Goal: Task Accomplishment & Management: Manage account settings

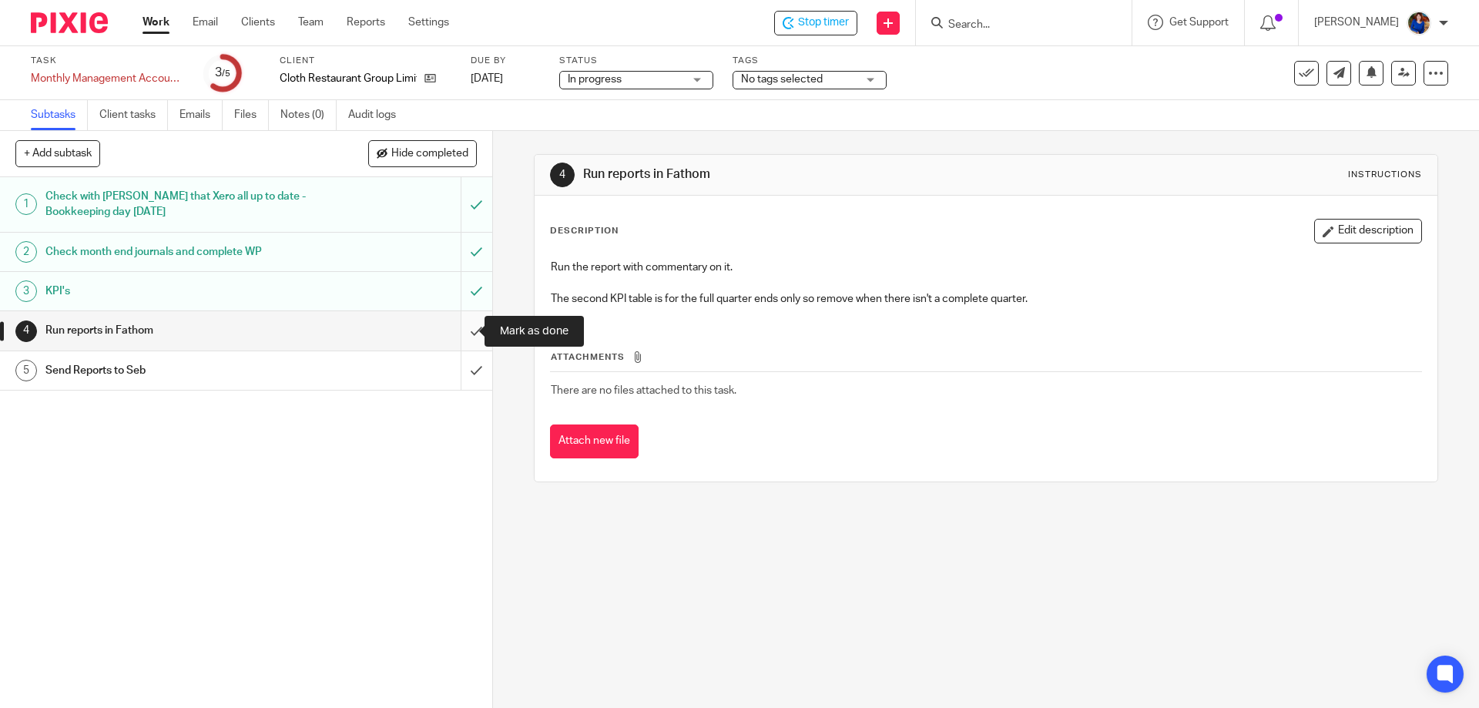
click at [464, 328] on input "submit" at bounding box center [246, 330] width 492 height 39
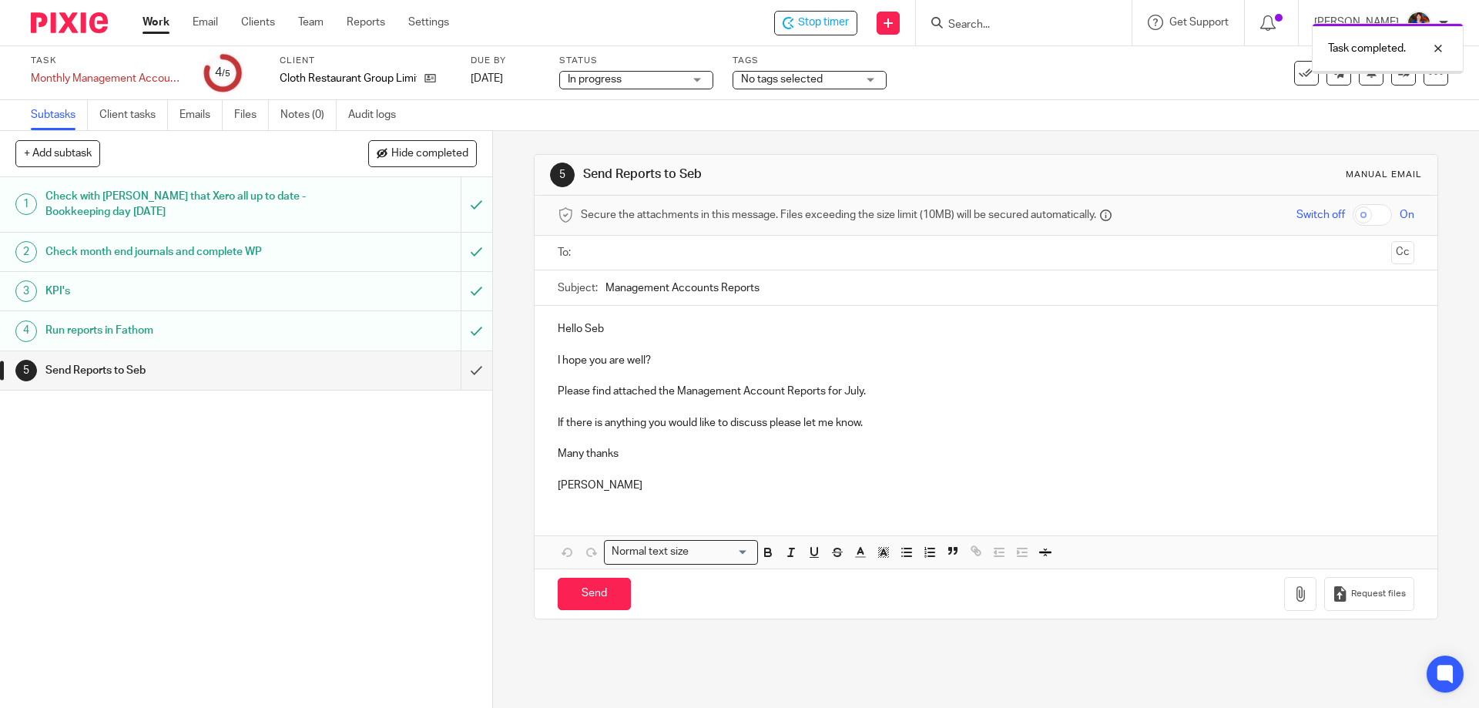
click at [601, 254] on input "text" at bounding box center [985, 253] width 798 height 18
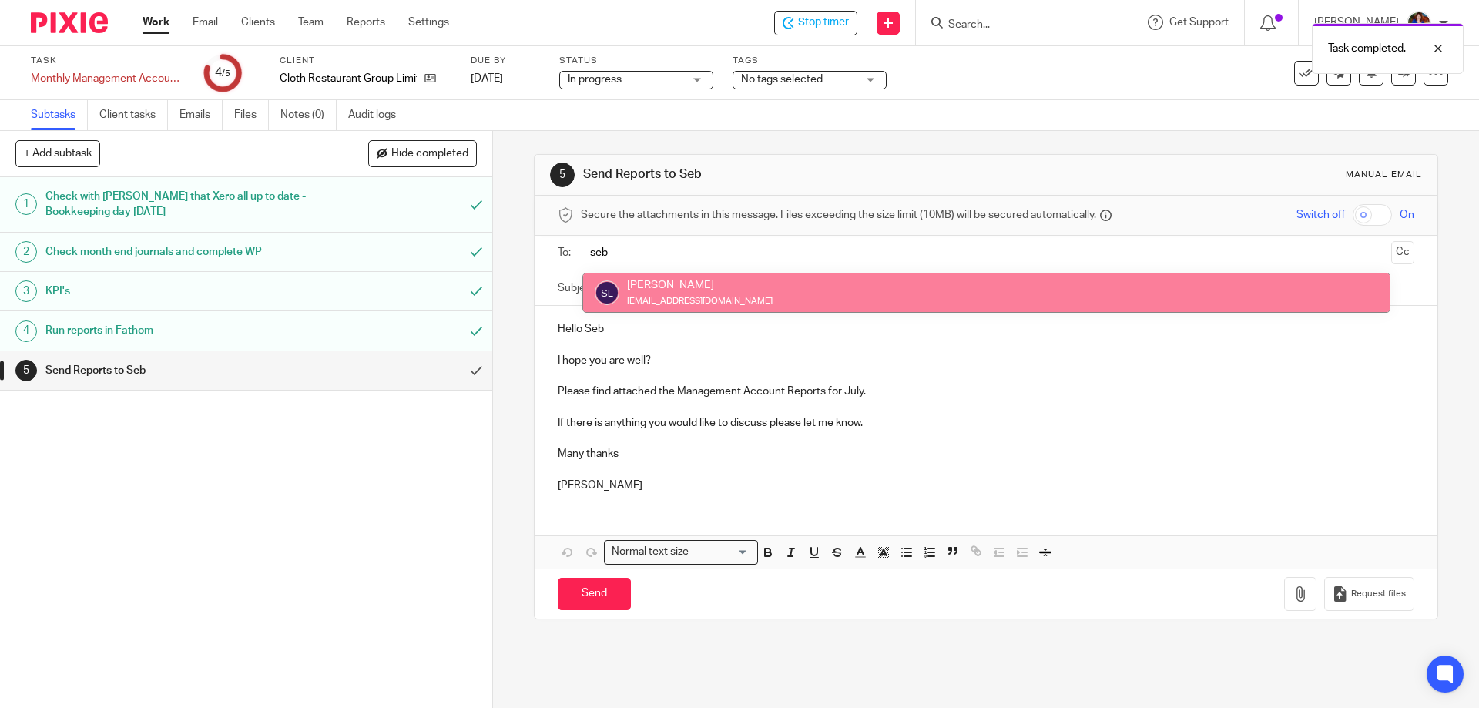
type input "seb"
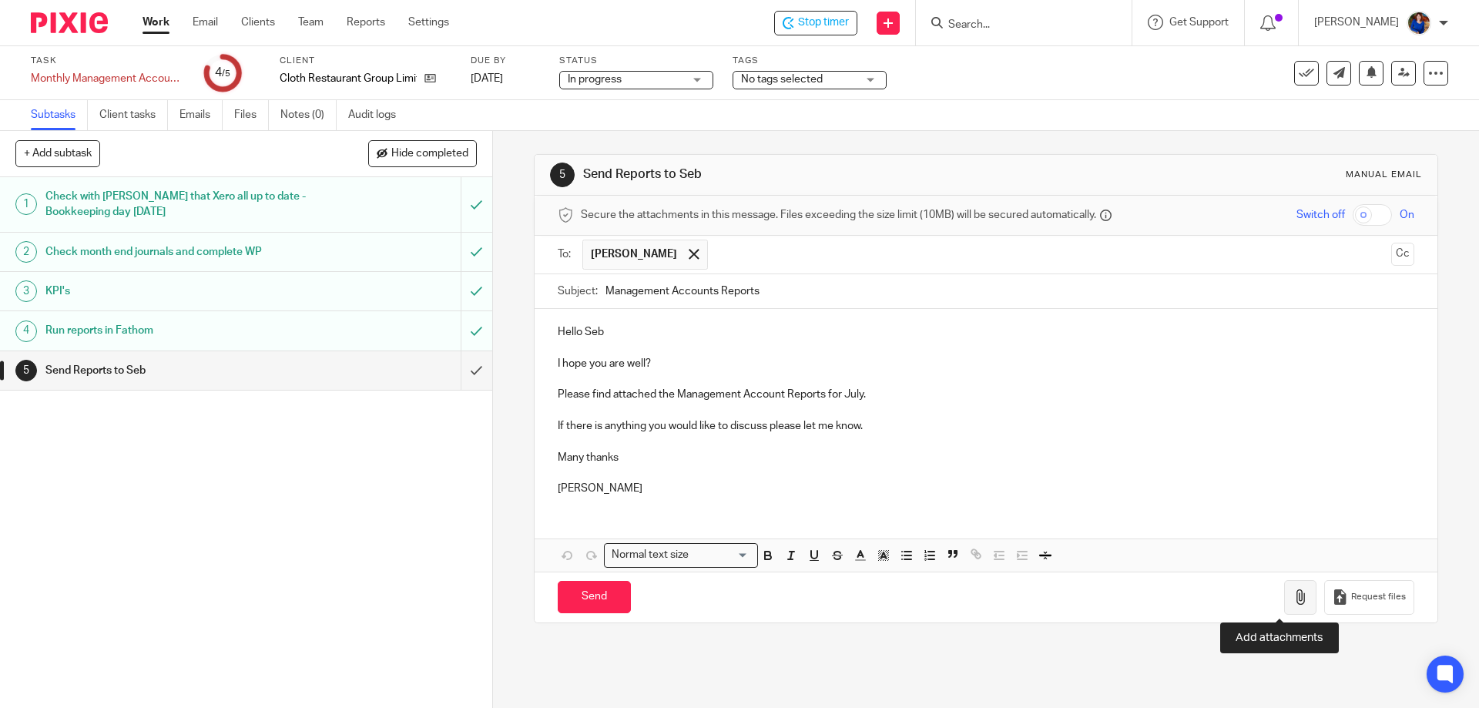
click at [1292, 596] on icon "button" at bounding box center [1299, 596] width 15 height 15
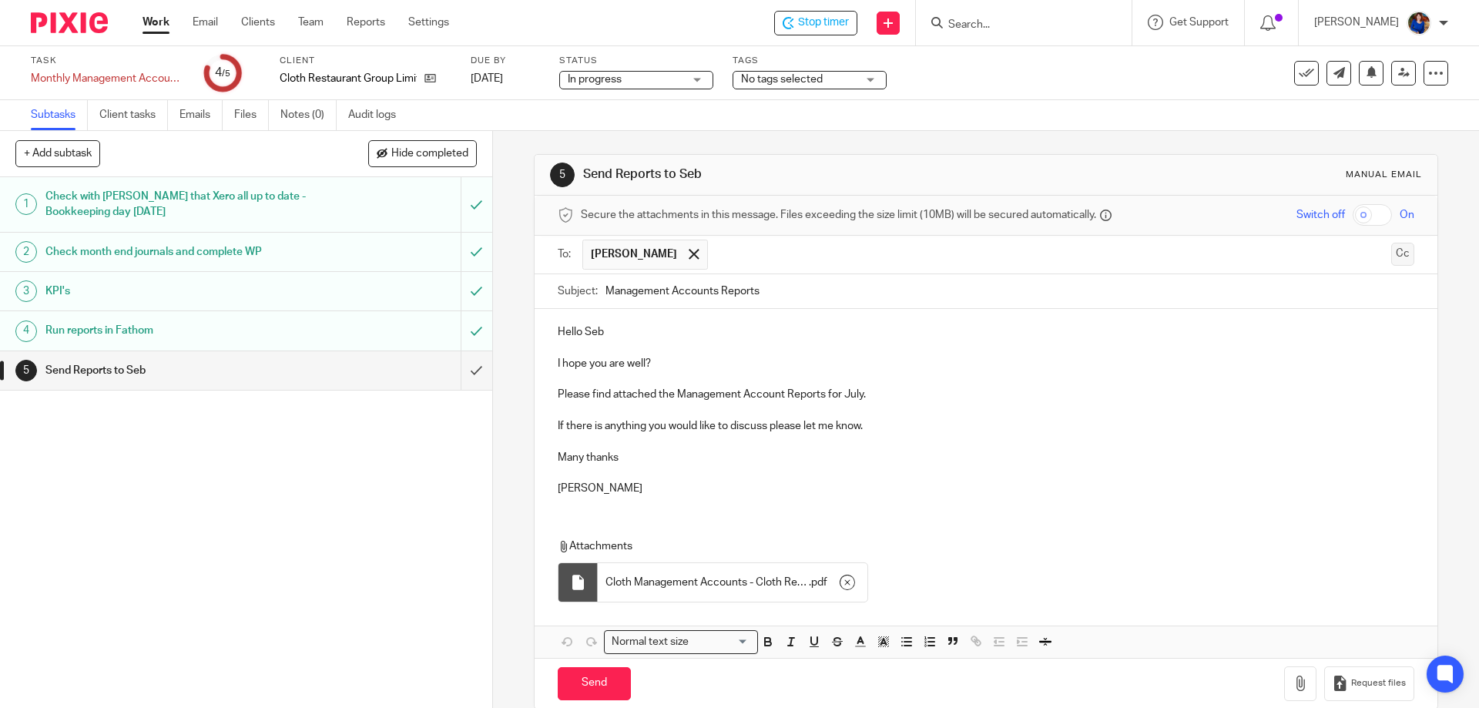
click at [1391, 251] on button "Cc" at bounding box center [1402, 254] width 23 height 23
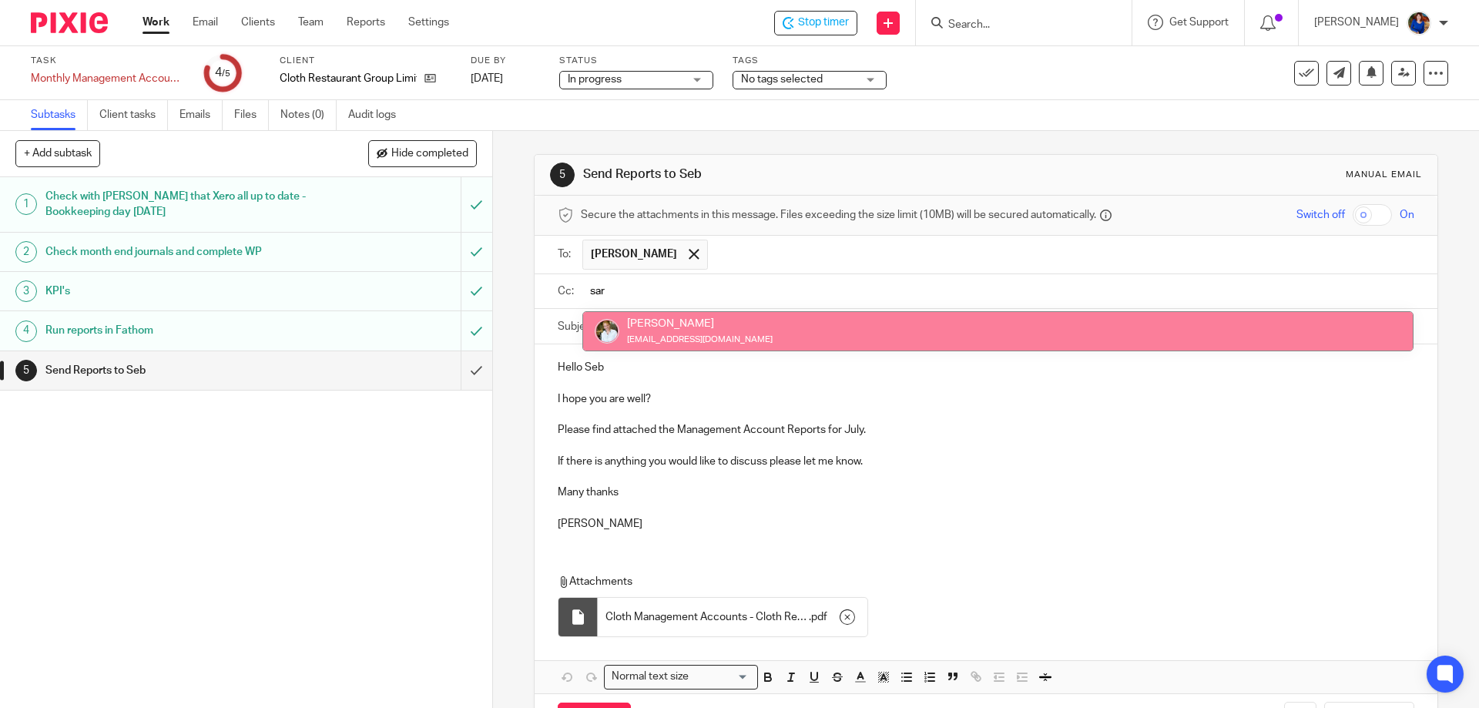
type input "sar"
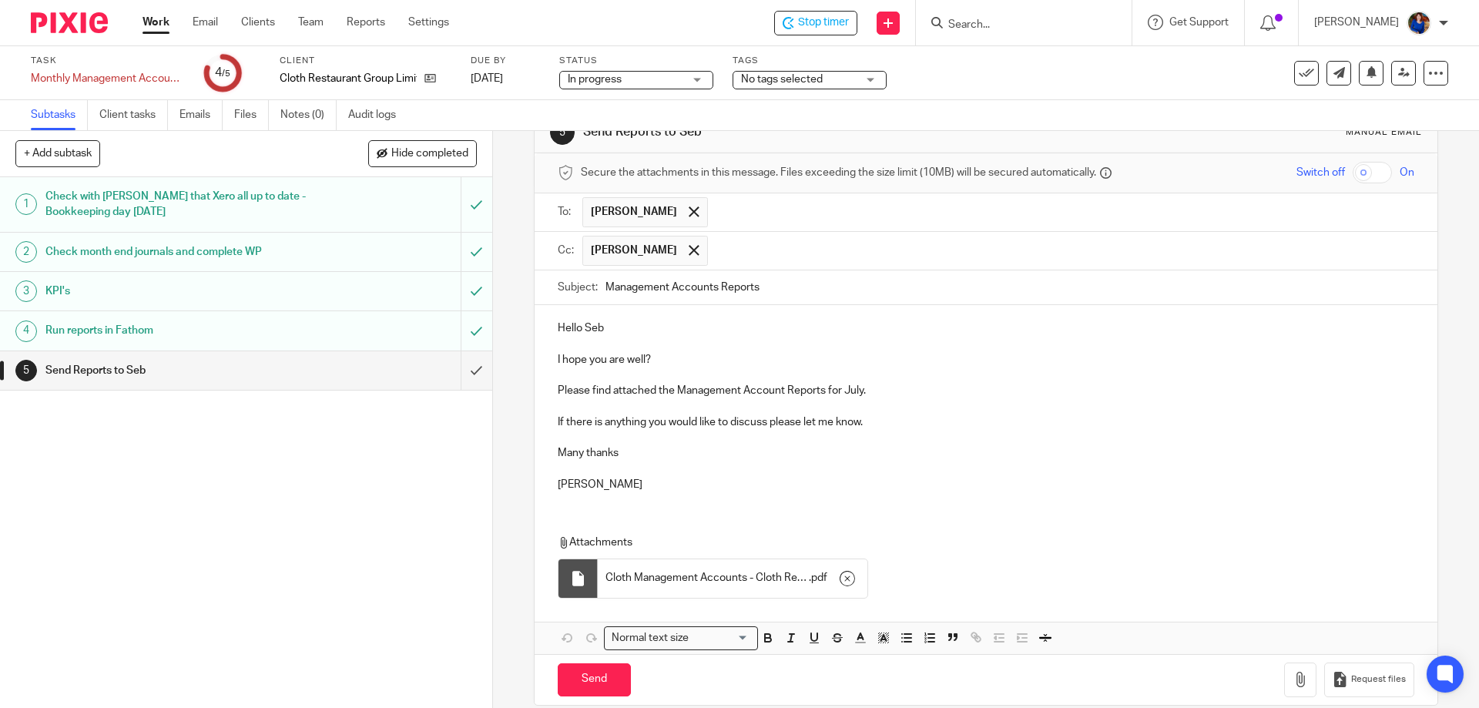
scroll to position [63, 0]
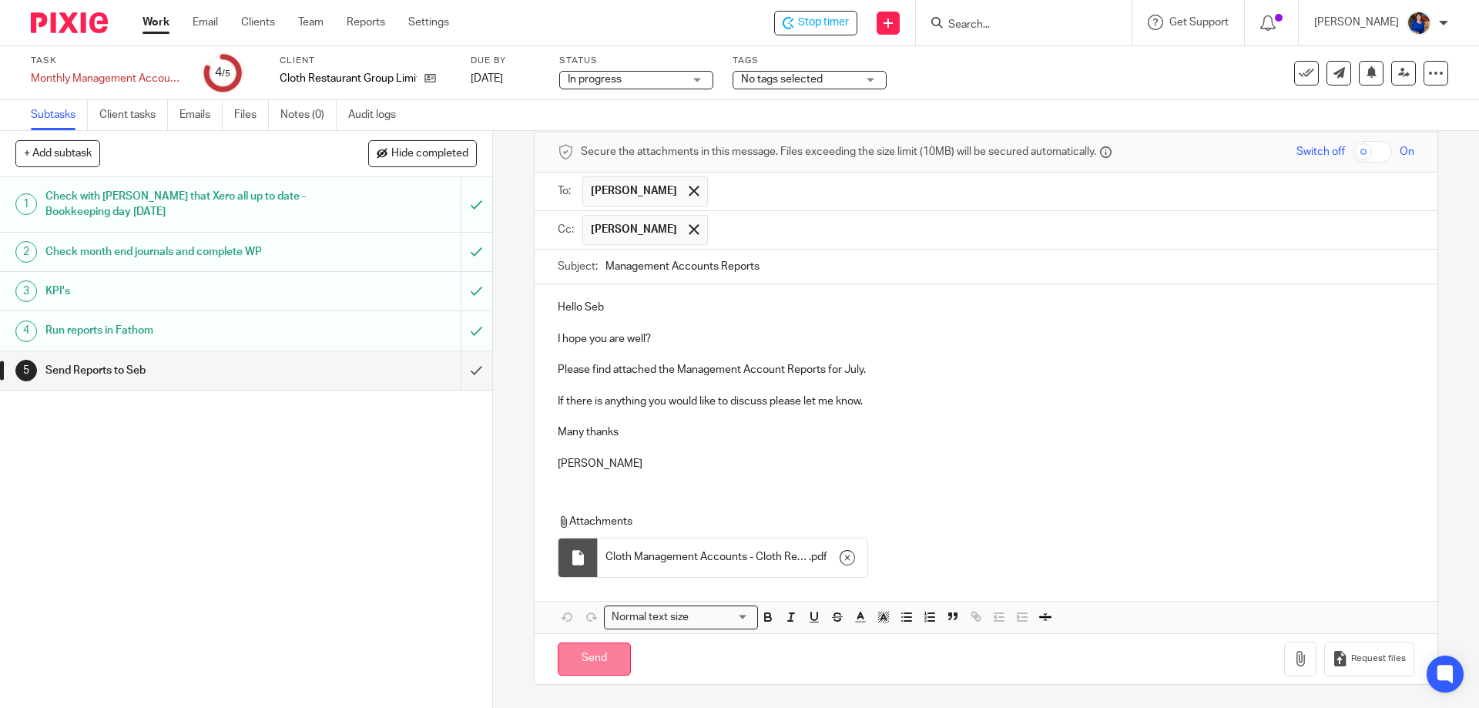
click at [608, 664] on input "Send" at bounding box center [594, 658] width 73 height 33
type input "Sent"
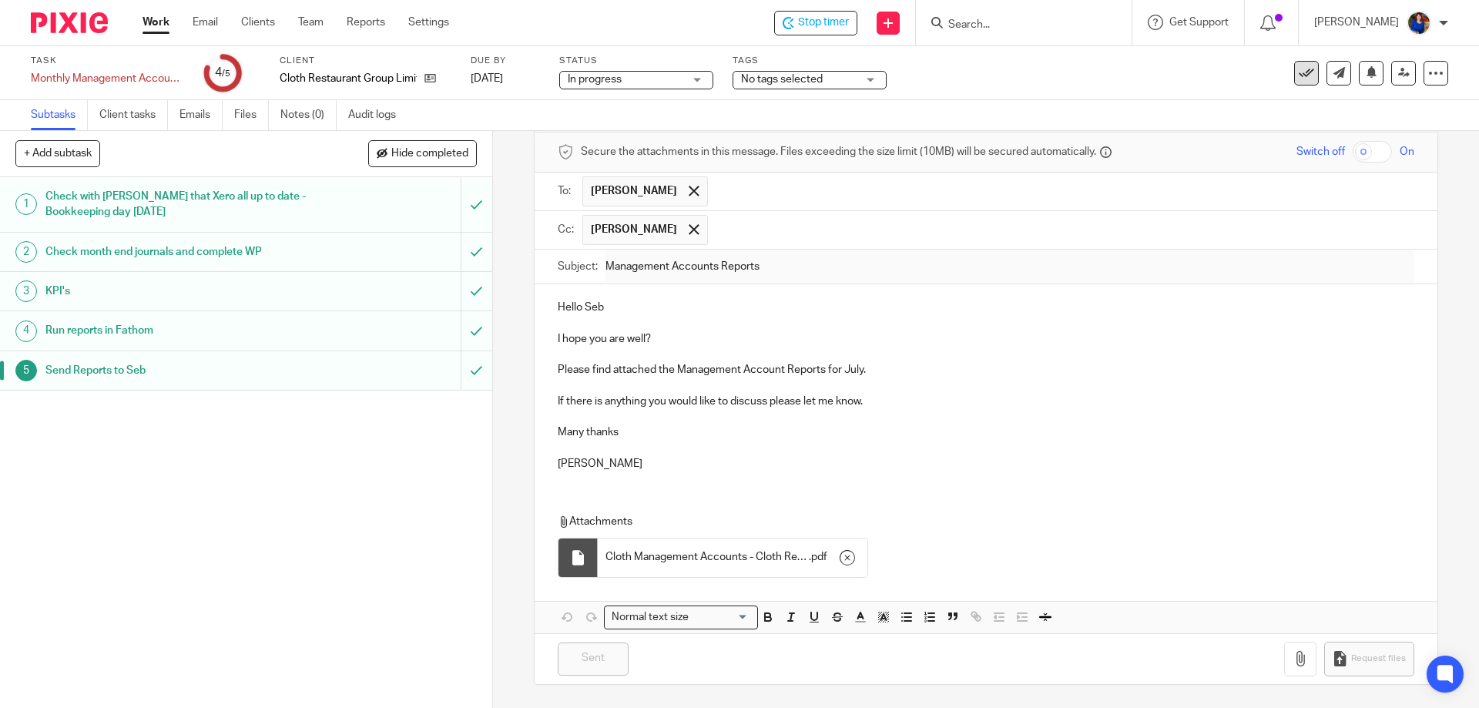
click at [1298, 69] on icon at bounding box center [1305, 72] width 15 height 15
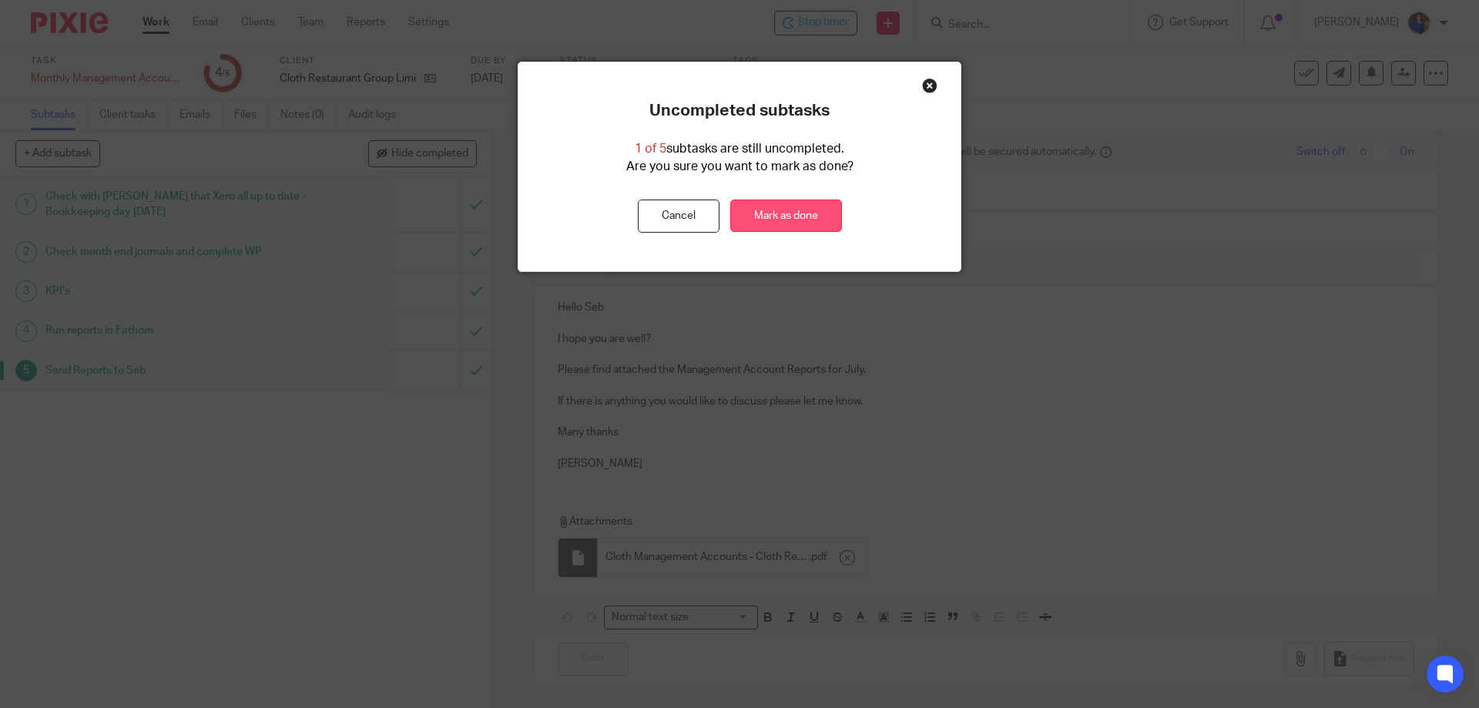
click at [770, 223] on link "Mark as done" at bounding box center [786, 215] width 112 height 33
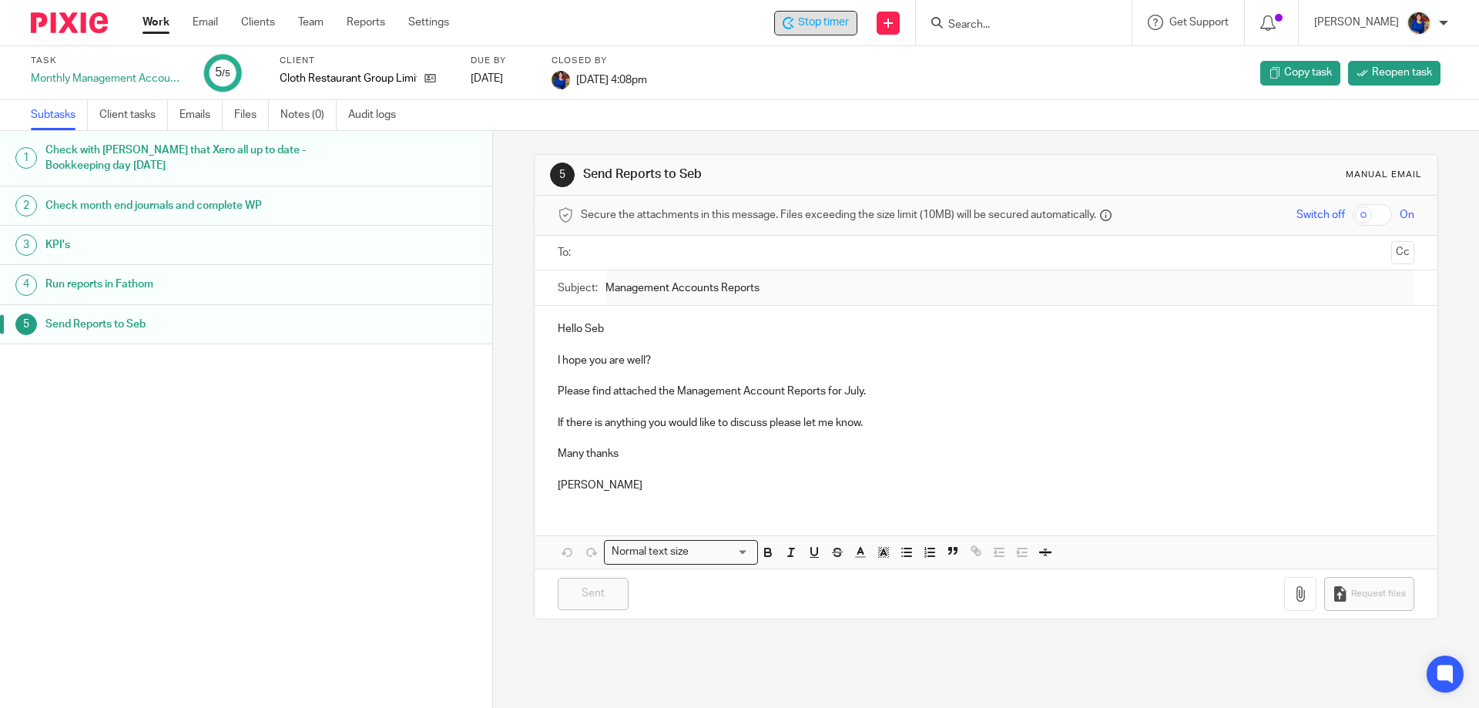
click at [803, 21] on span "Stop timer" at bounding box center [823, 23] width 51 height 16
click at [159, 22] on link "Work" at bounding box center [155, 22] width 27 height 15
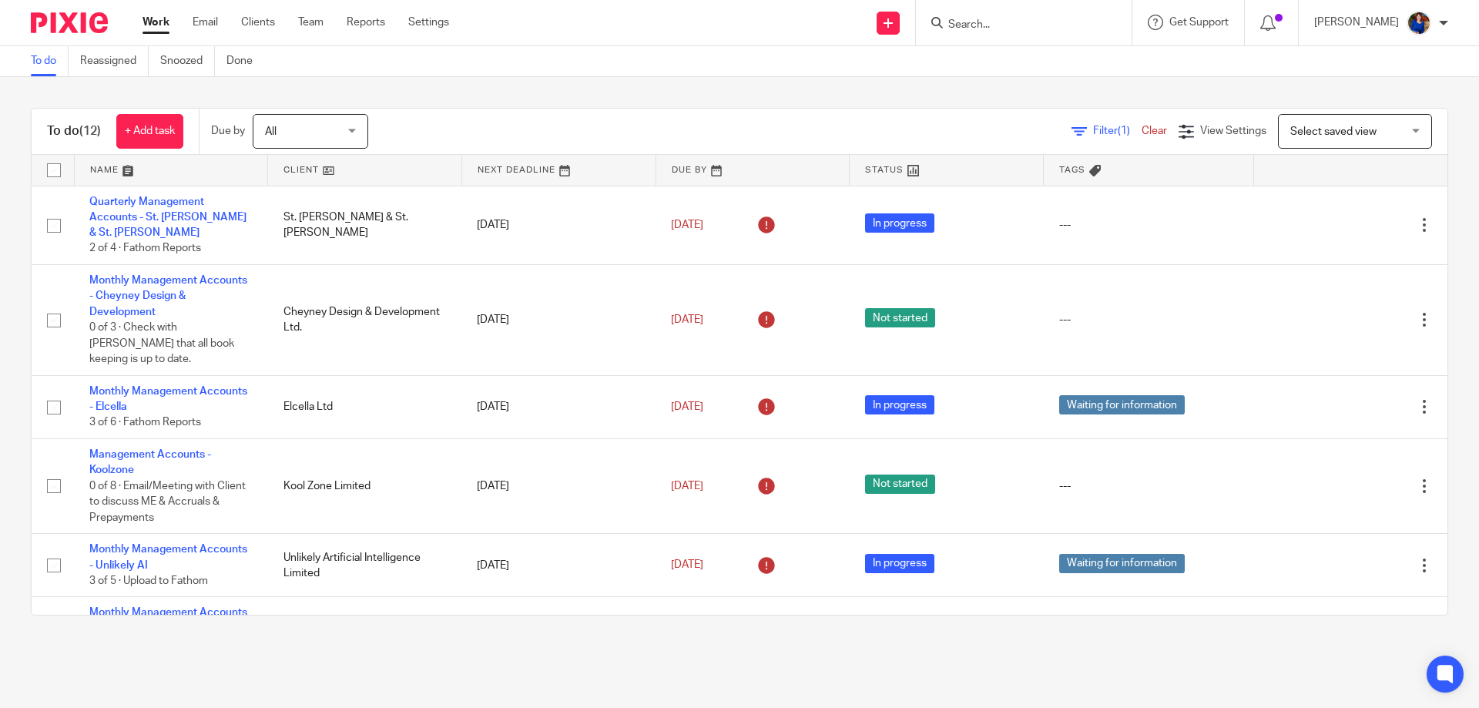
click at [158, 22] on link "Work" at bounding box center [155, 22] width 27 height 15
click at [953, 23] on input "Search" at bounding box center [1015, 25] width 139 height 14
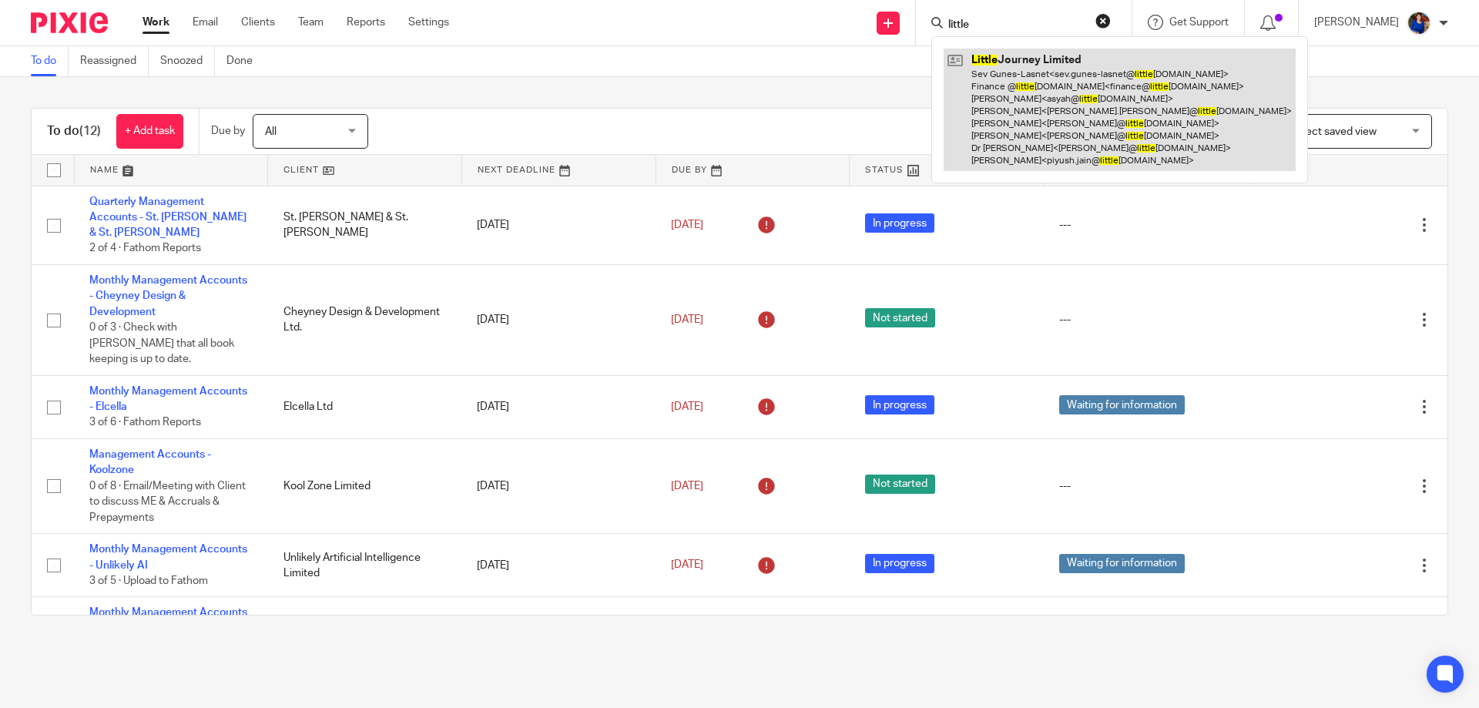
type input "little"
click at [990, 93] on link at bounding box center [1119, 110] width 352 height 122
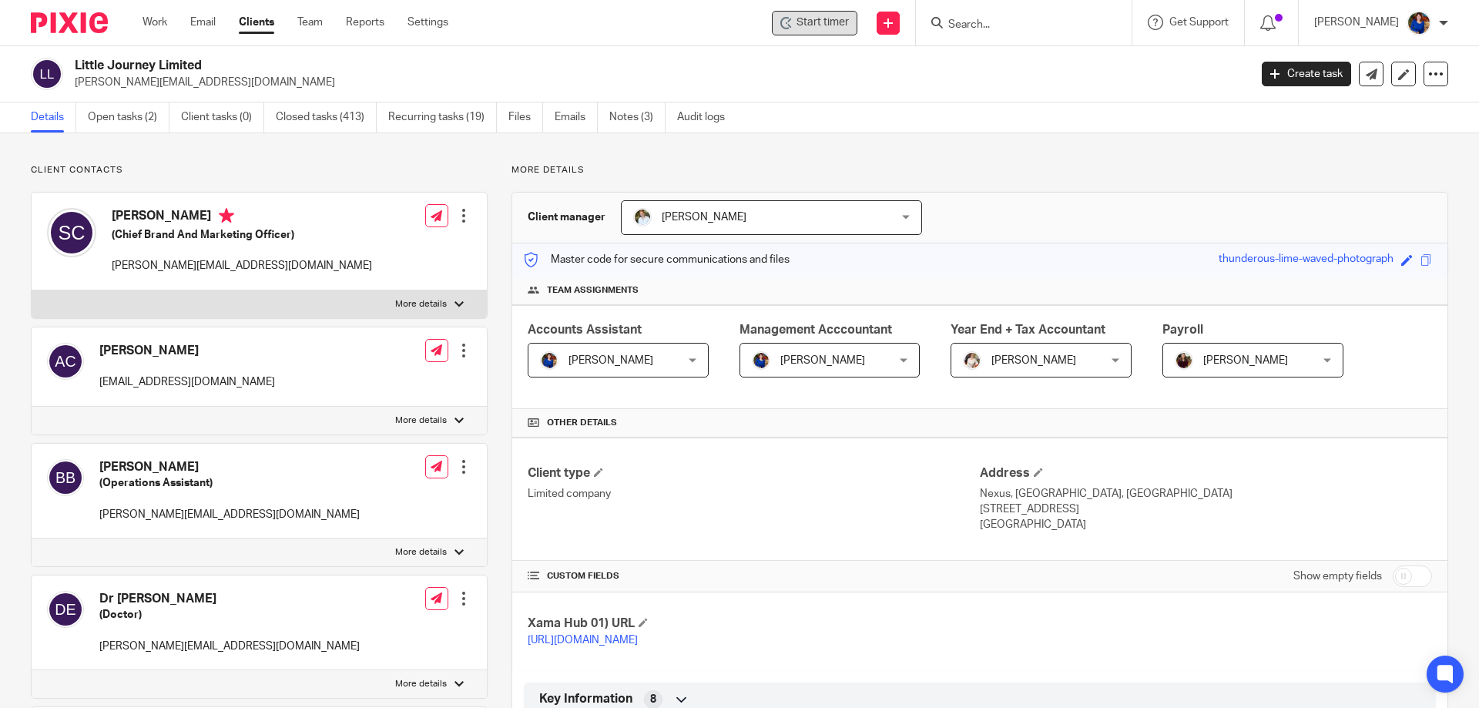
click at [810, 16] on span "Start timer" at bounding box center [822, 23] width 52 height 16
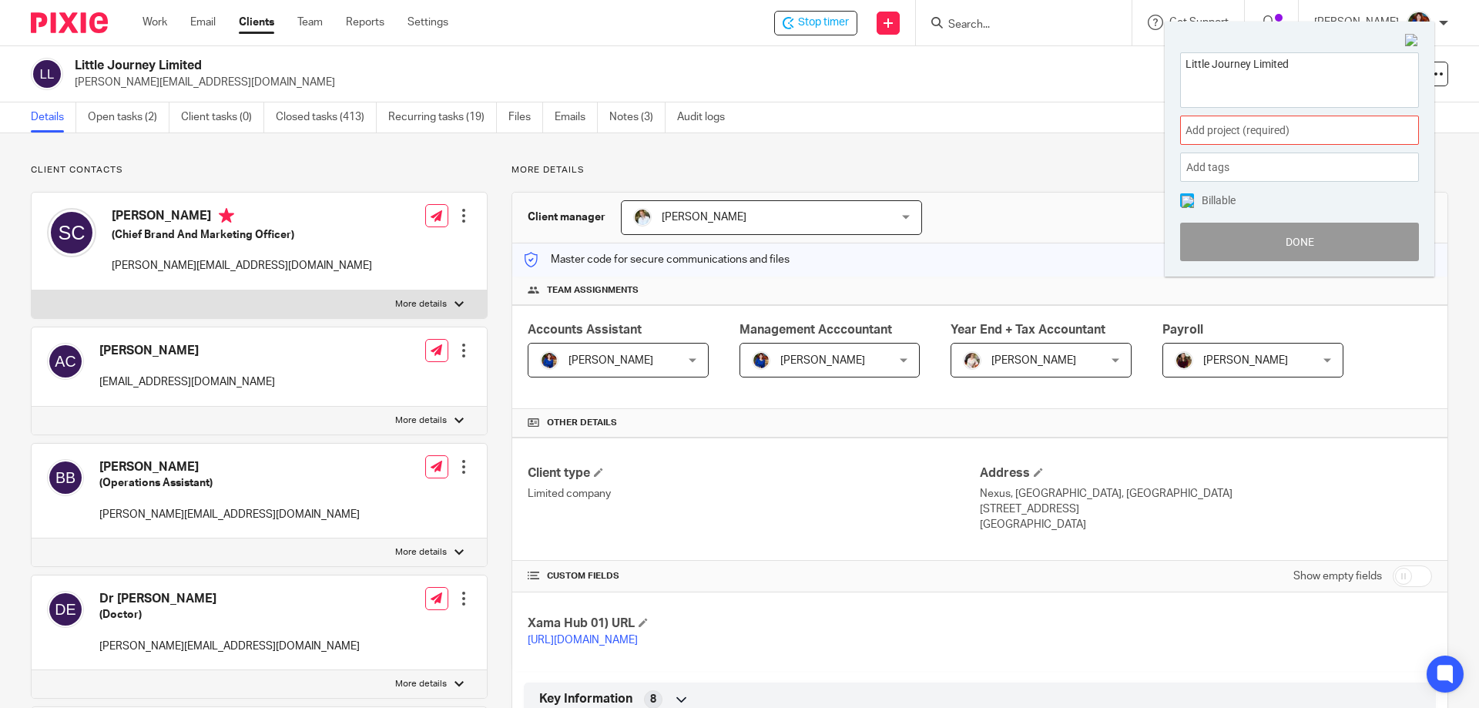
click at [1250, 129] on span "Add project (required) :" at bounding box center [1282, 130] width 194 height 16
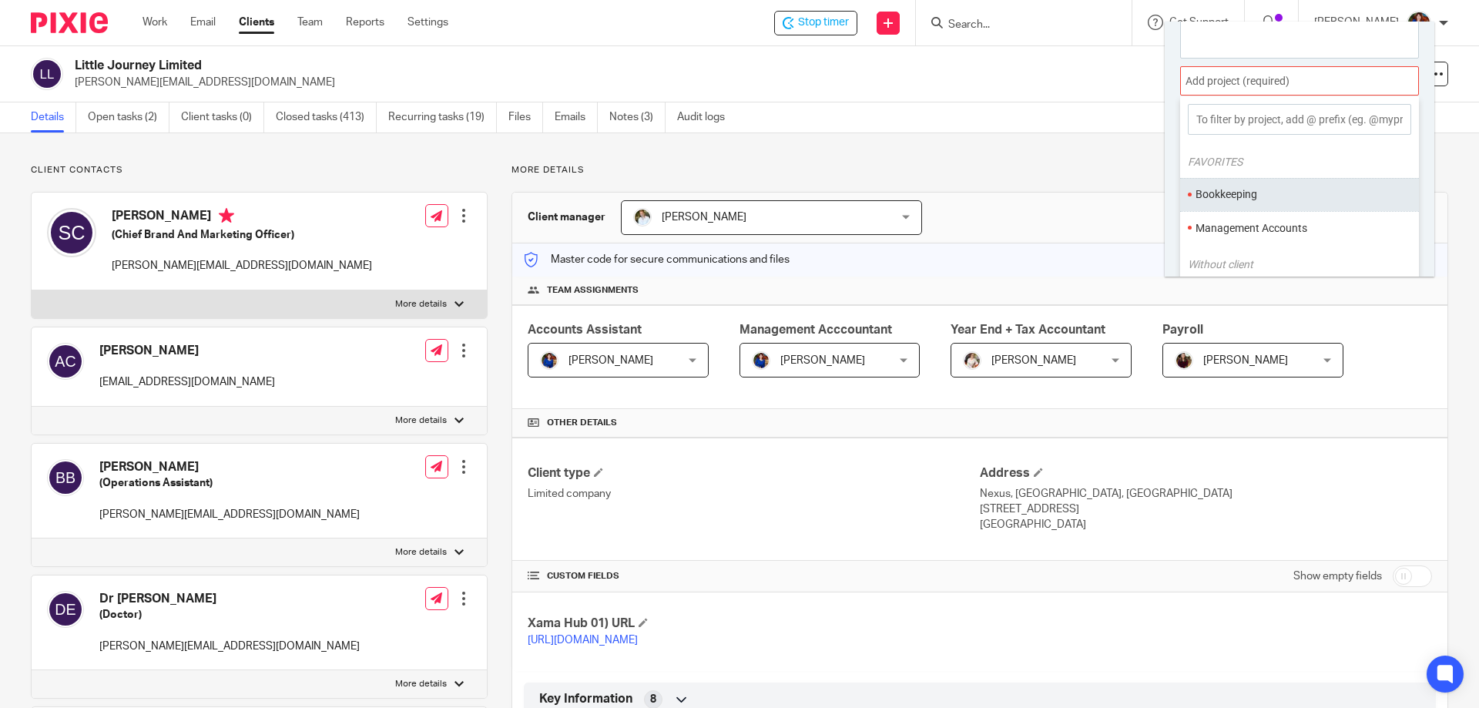
scroll to position [76, 0]
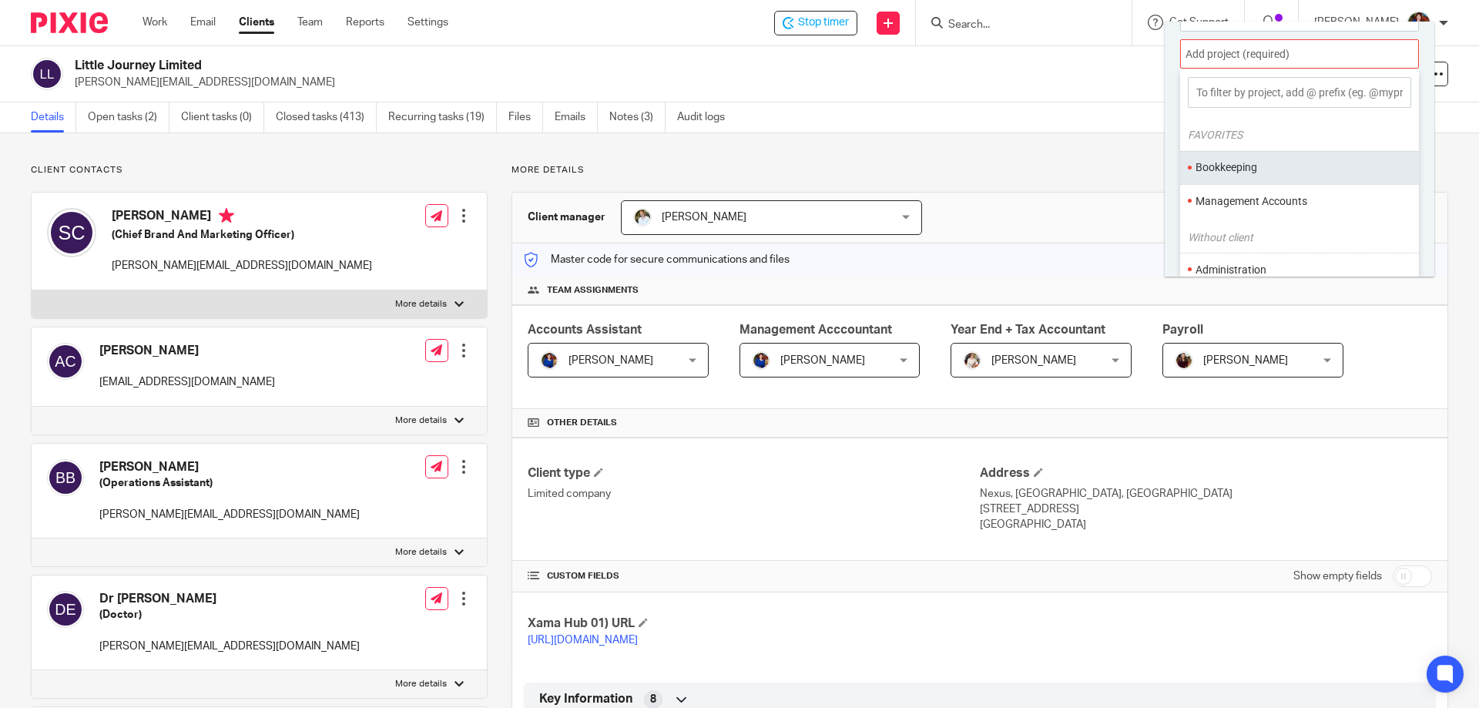
click at [1240, 166] on li "Bookkeeping" at bounding box center [1295, 167] width 201 height 16
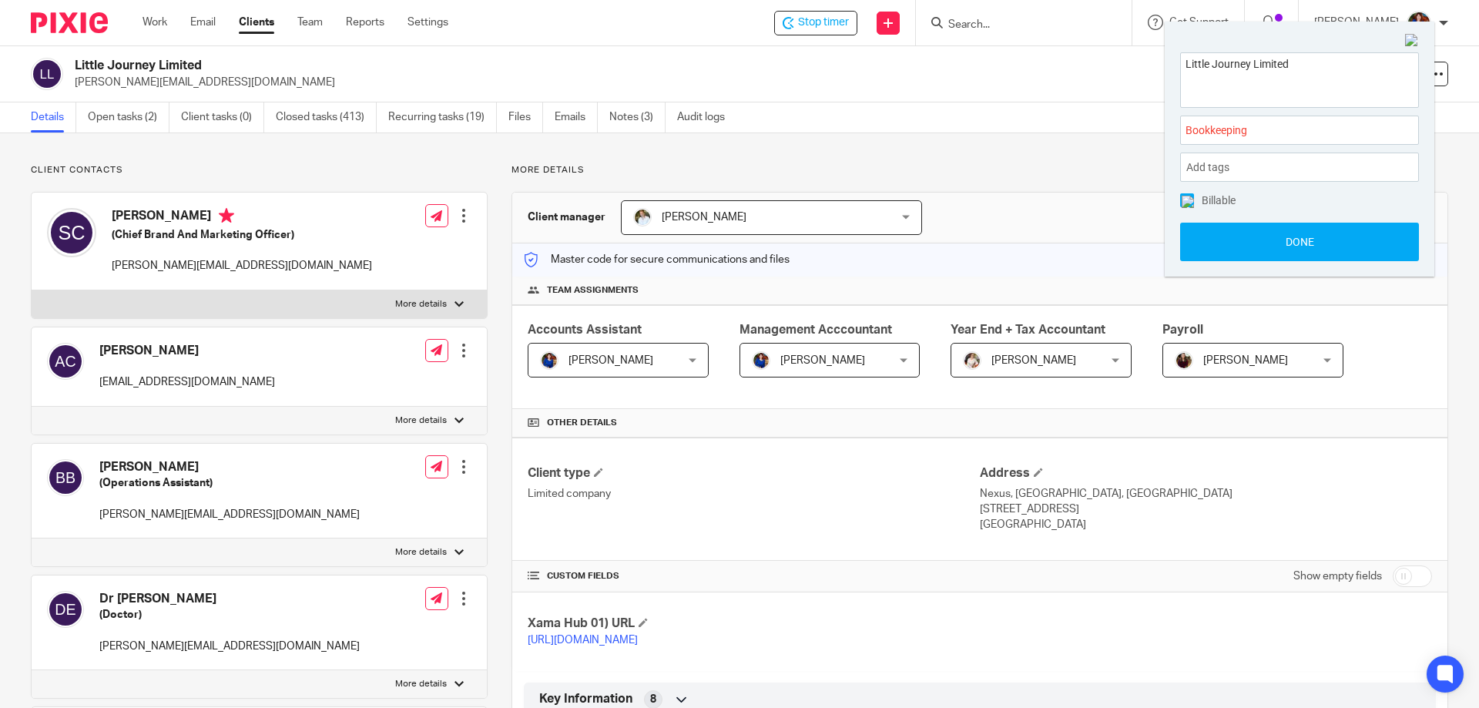
scroll to position [0, 0]
drag, startPoint x: 1183, startPoint y: 206, endPoint x: 1191, endPoint y: 208, distance: 8.0
click at [1184, 206] on span at bounding box center [1187, 200] width 14 height 14
click at [1202, 237] on button "Done" at bounding box center [1299, 242] width 239 height 39
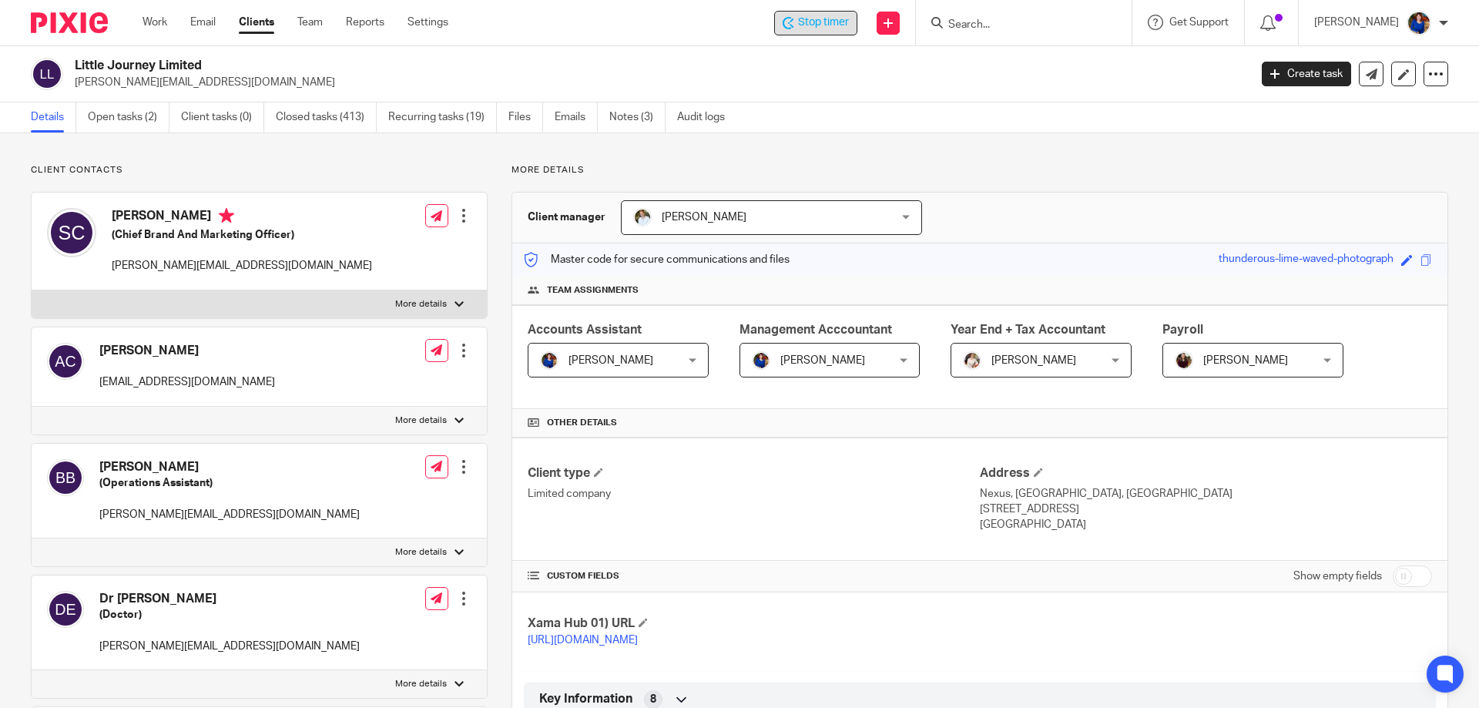
click at [821, 18] on span "Stop timer" at bounding box center [823, 23] width 51 height 16
click at [987, 28] on input "Search" at bounding box center [1015, 25] width 139 height 14
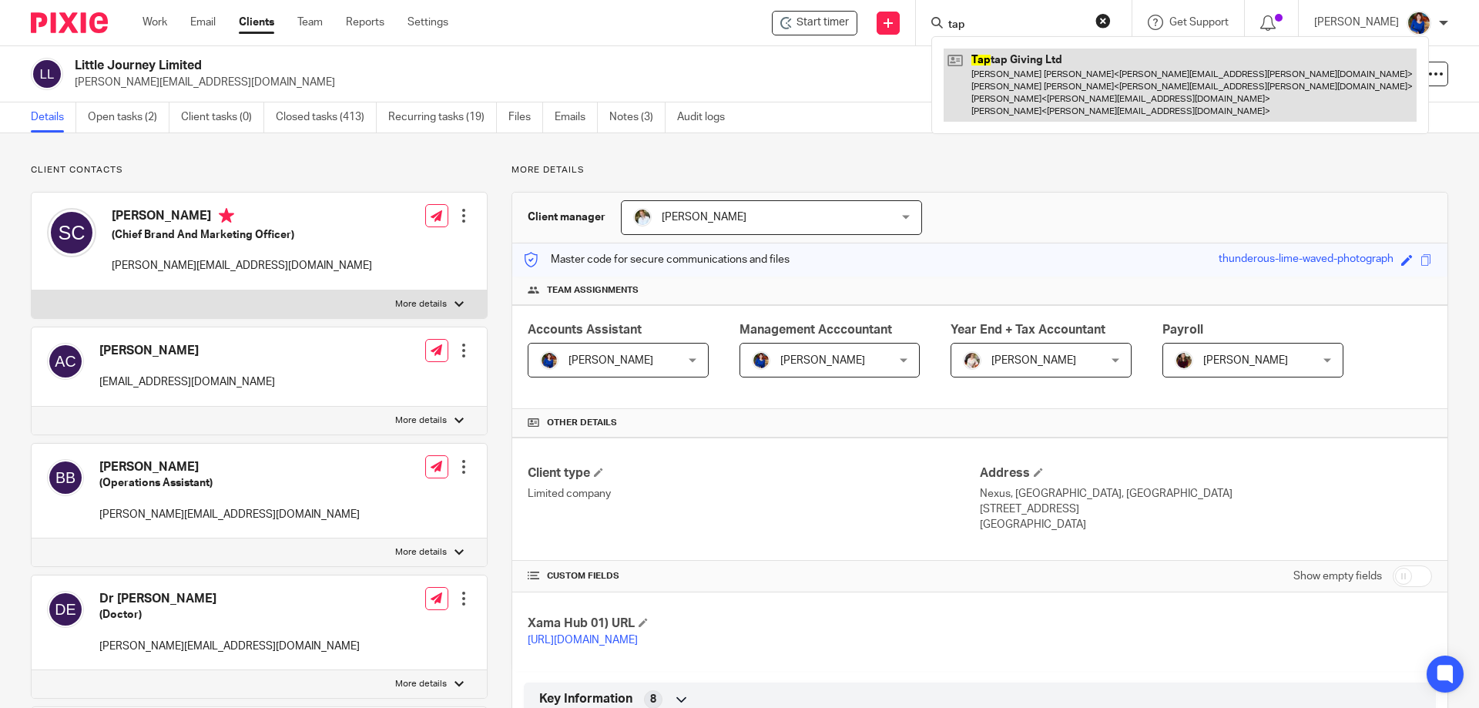
type input "tap"
click at [984, 75] on link at bounding box center [1179, 85] width 473 height 73
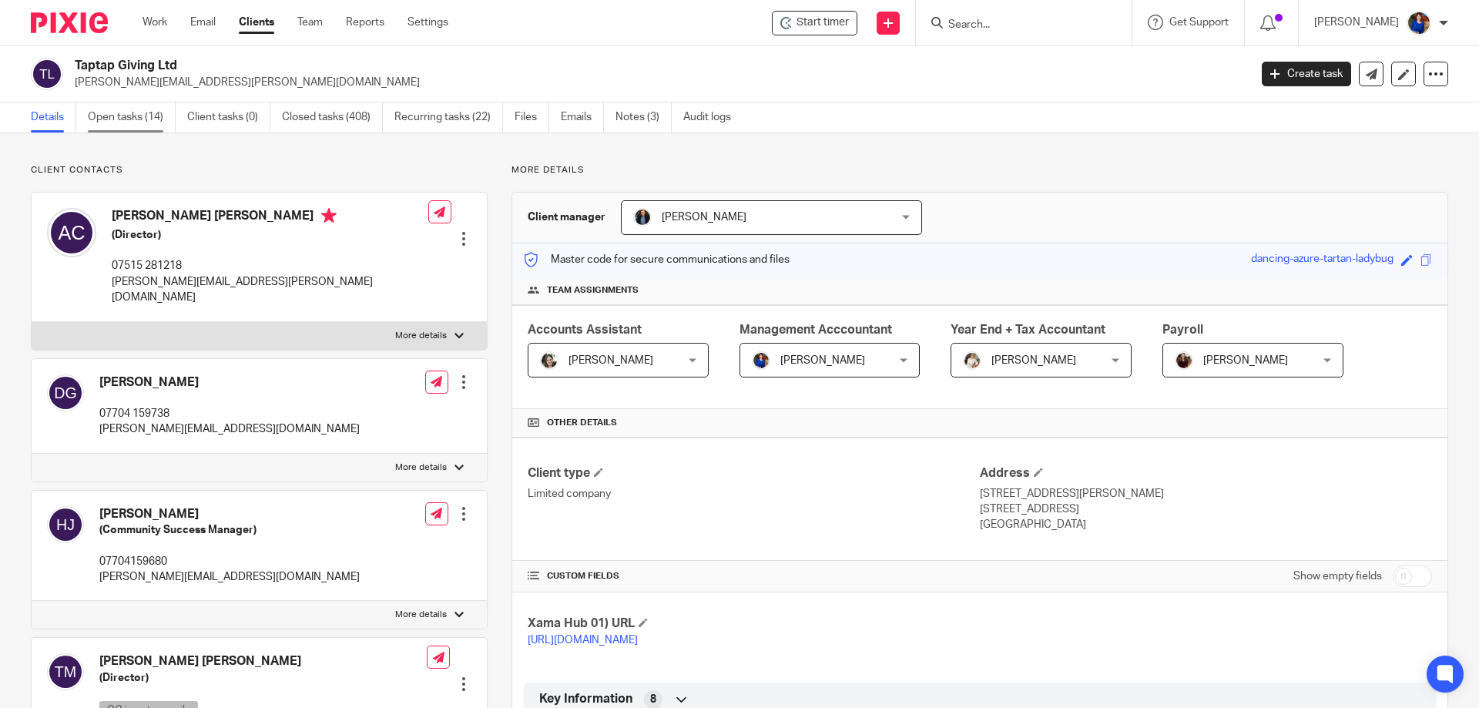
click at [142, 122] on link "Open tasks (14)" at bounding box center [132, 117] width 88 height 30
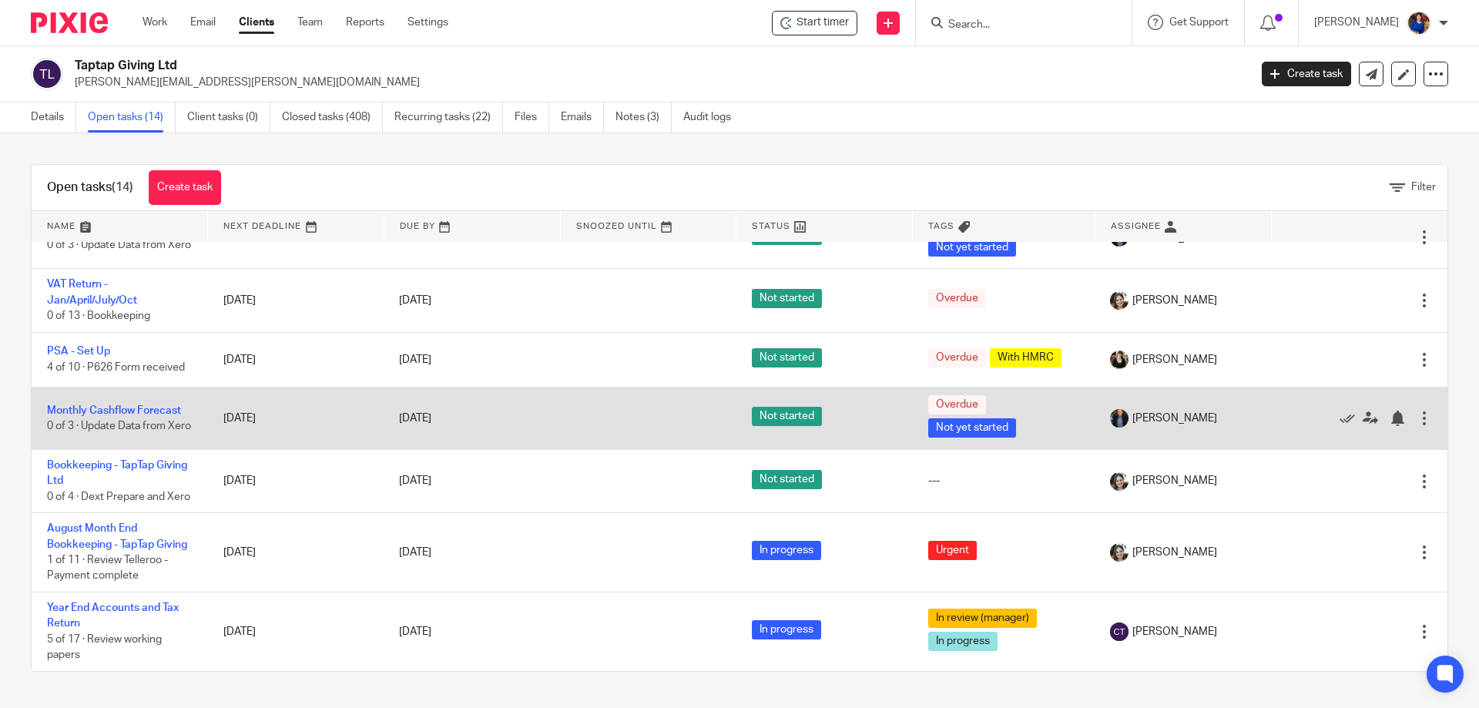
scroll to position [505, 0]
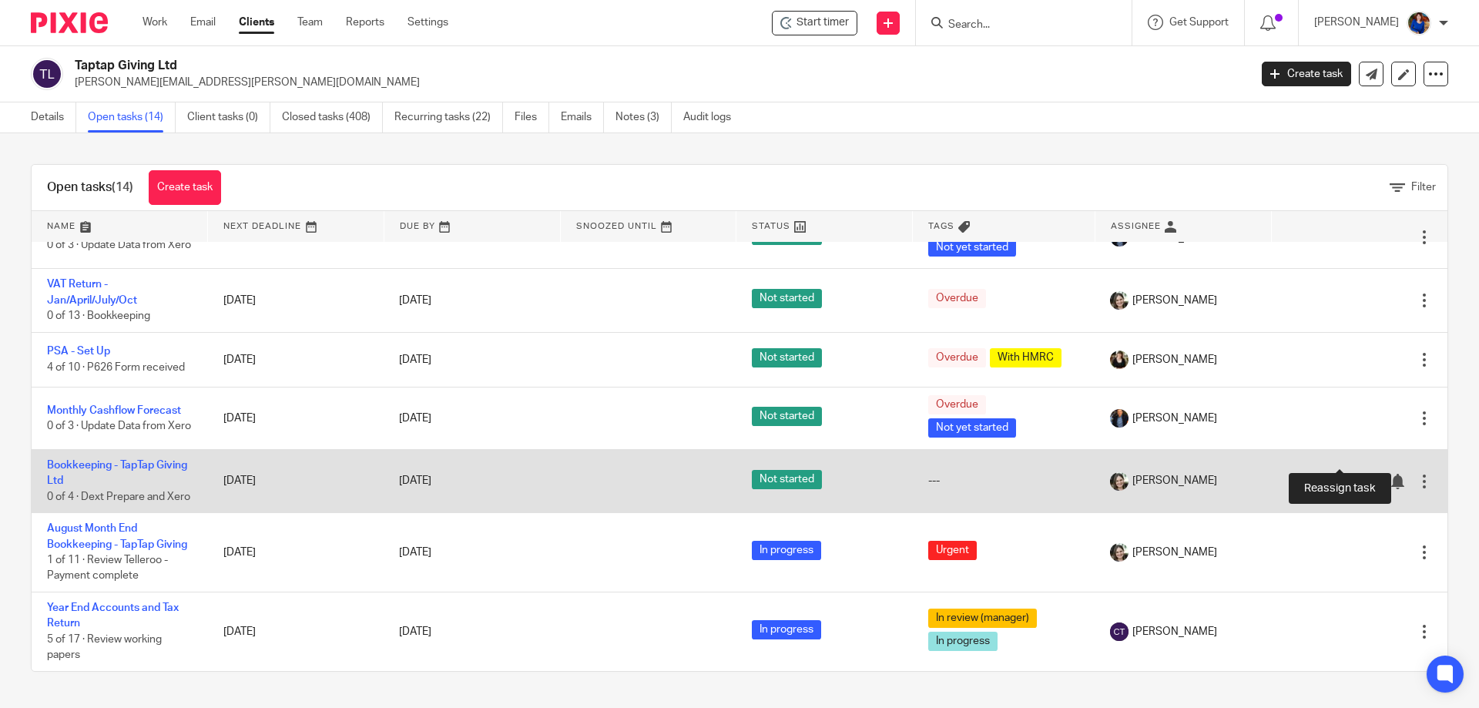
click at [1362, 473] on link at bounding box center [1373, 480] width 23 height 15
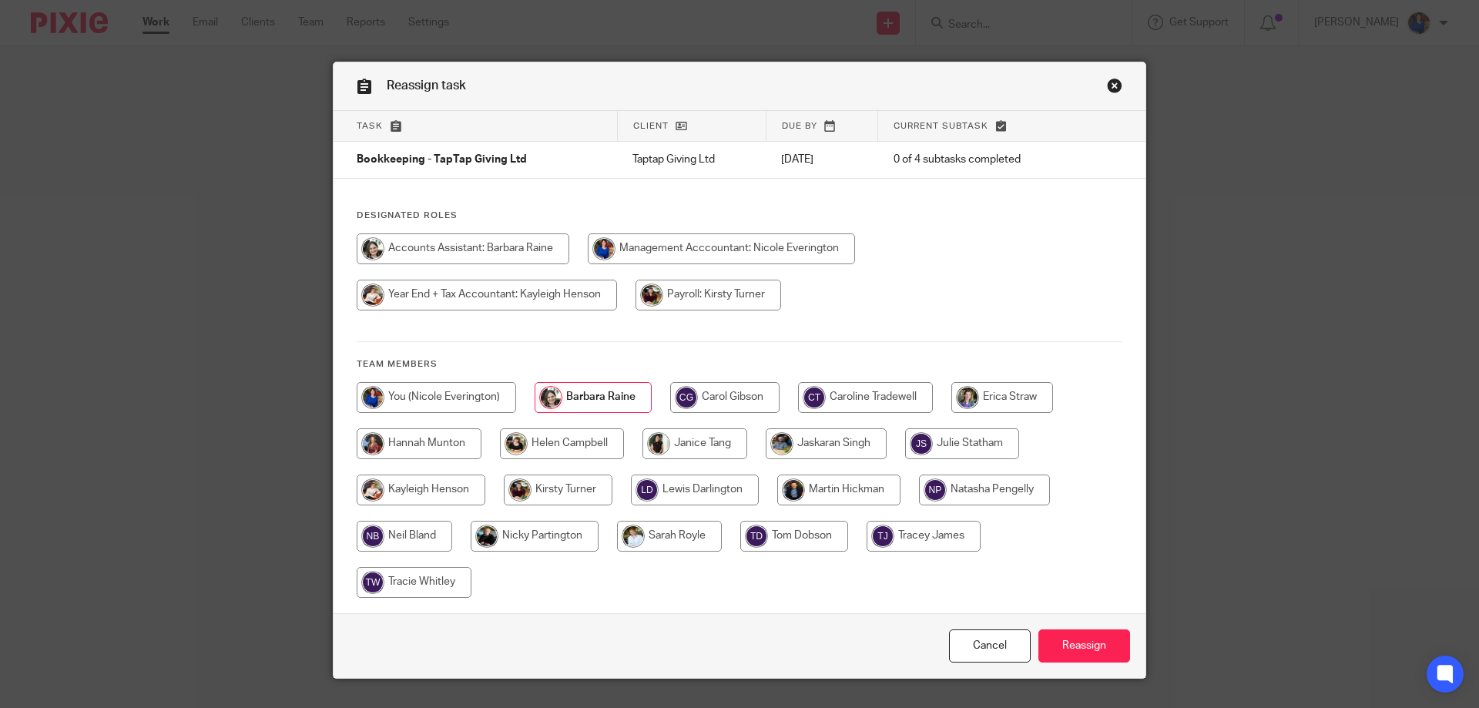
click at [473, 405] on input "radio" at bounding box center [436, 397] width 159 height 31
radio input "true"
click at [1104, 650] on input "Reassign" at bounding box center [1084, 645] width 92 height 33
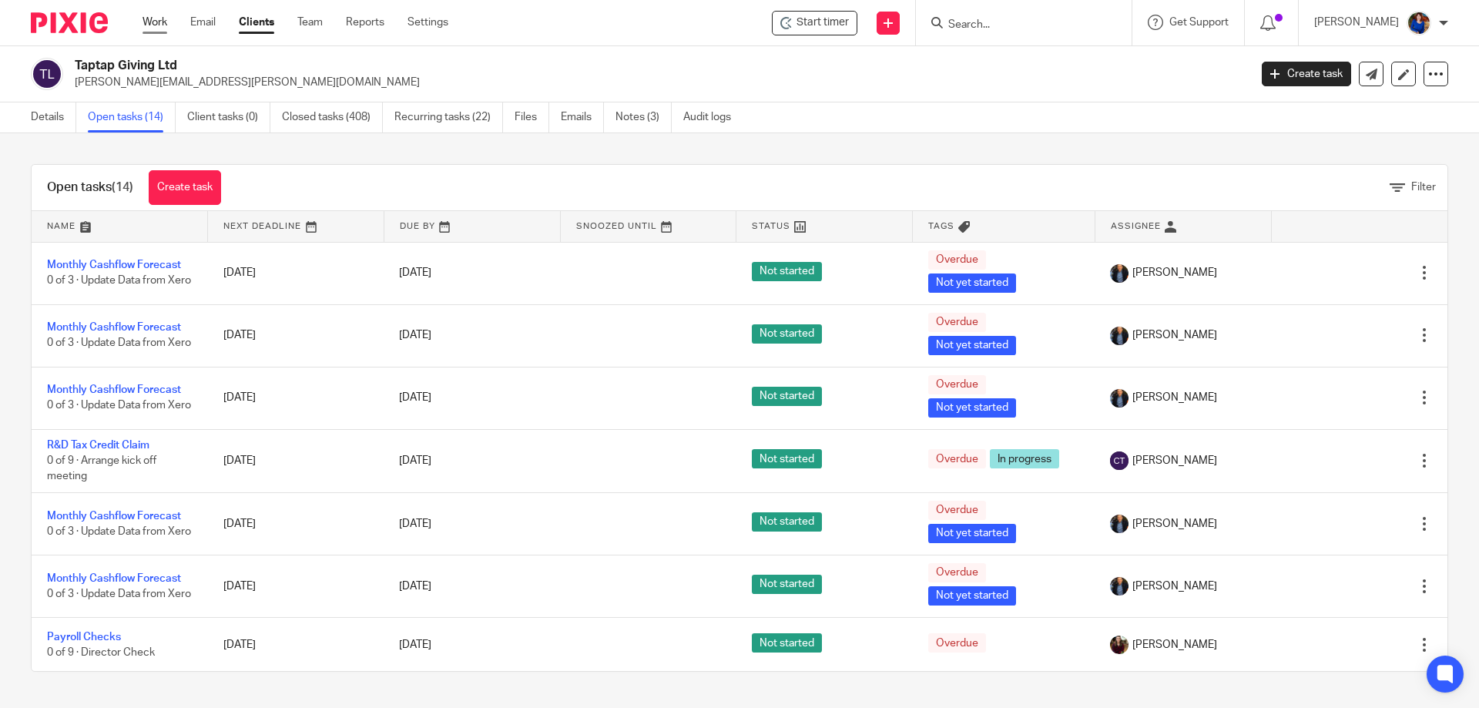
click at [151, 18] on link "Work" at bounding box center [154, 22] width 25 height 15
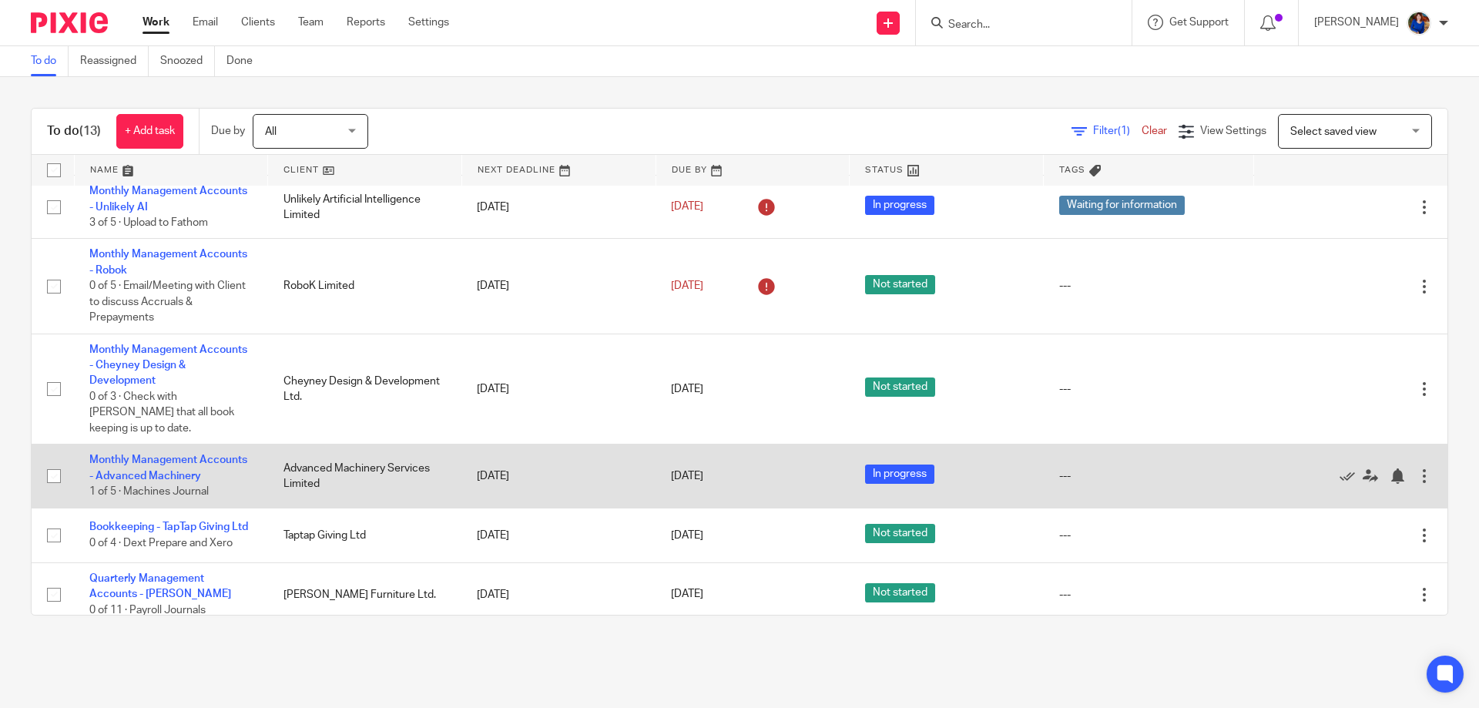
scroll to position [385, 0]
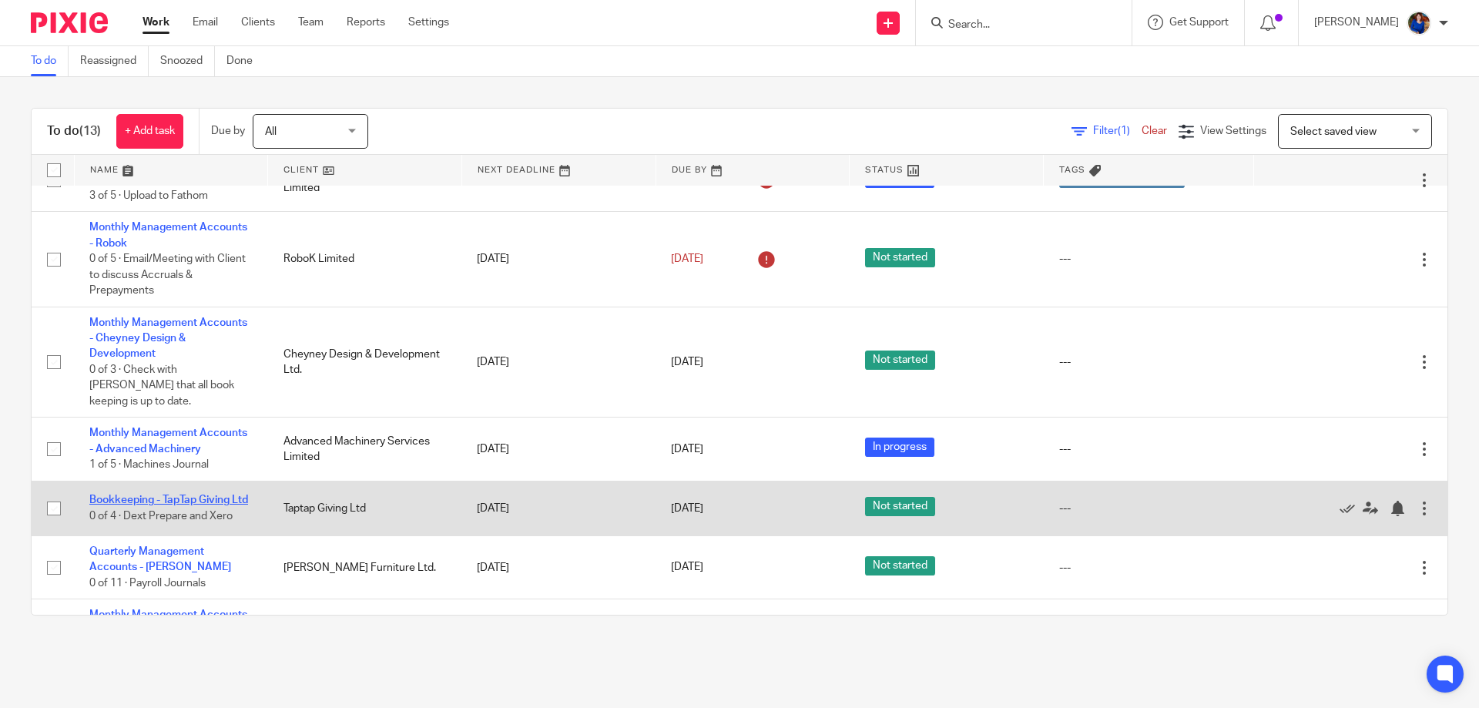
click at [199, 494] on link "Bookkeeping - TapTap Giving Ltd" at bounding box center [168, 499] width 159 height 11
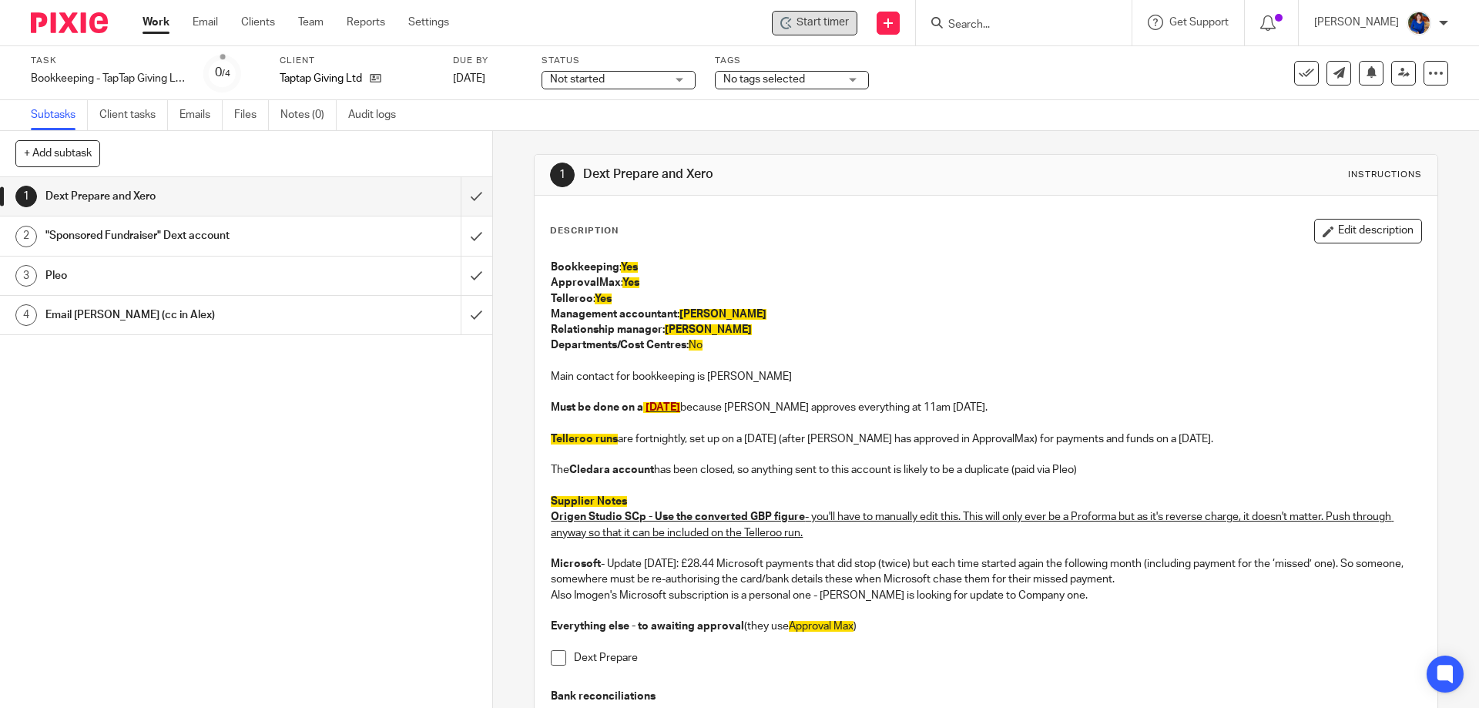
click at [809, 25] on span "Start timer" at bounding box center [822, 23] width 52 height 16
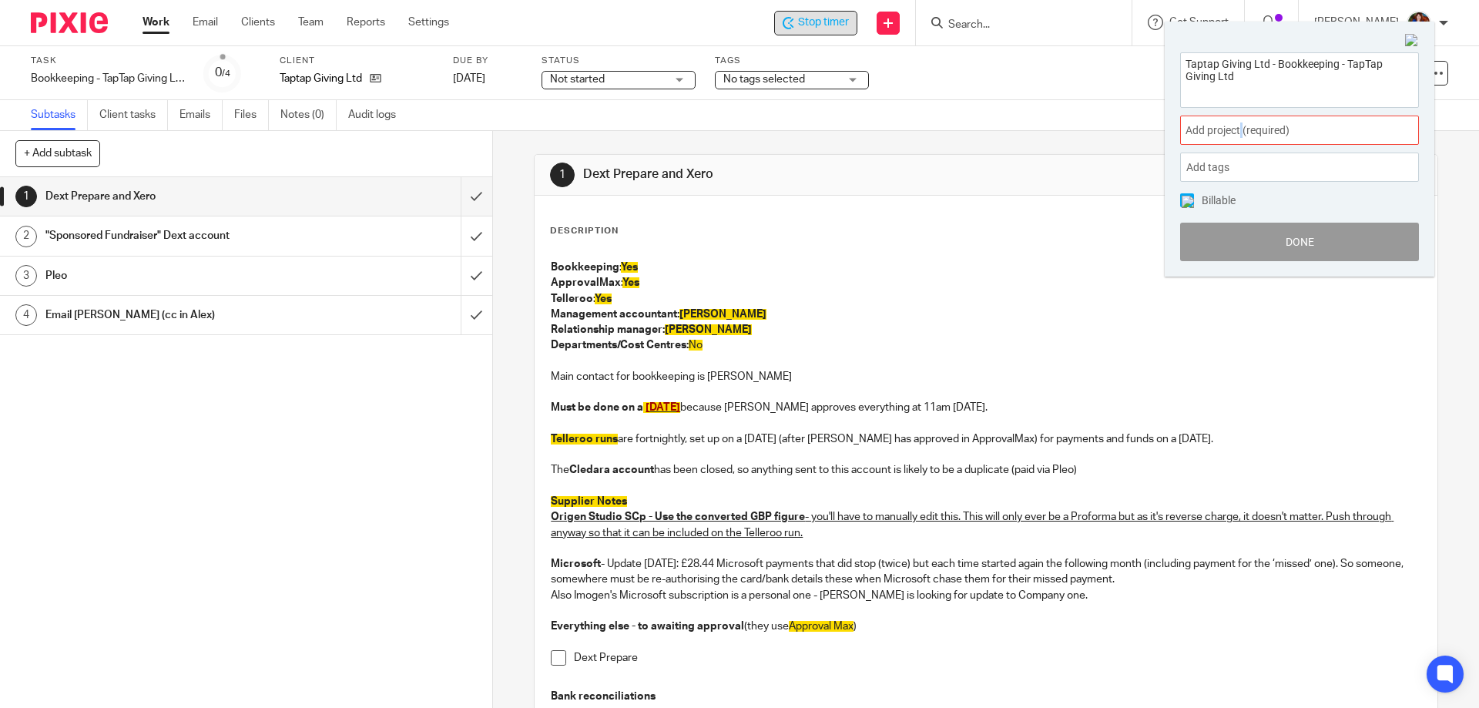
click at [1243, 131] on span "Add project (required) :" at bounding box center [1282, 130] width 194 height 16
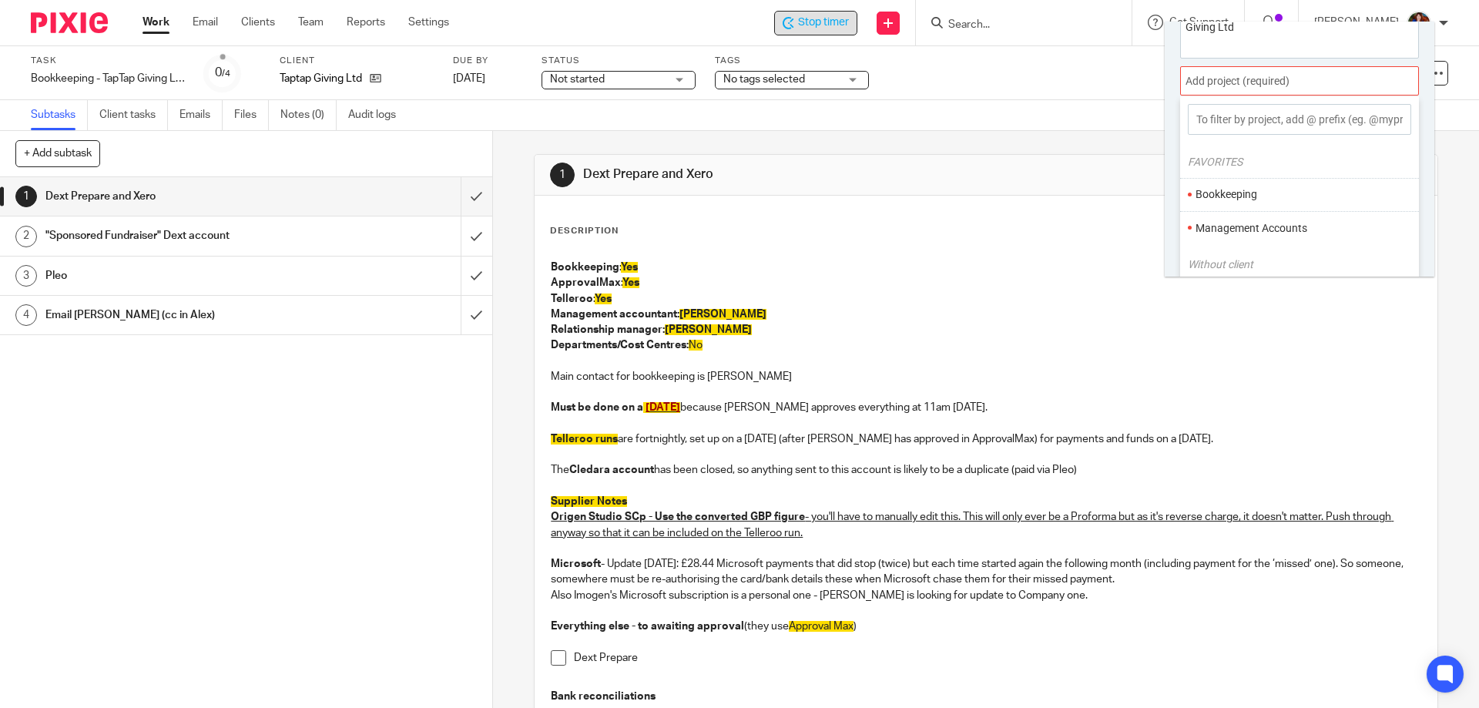
scroll to position [76, 0]
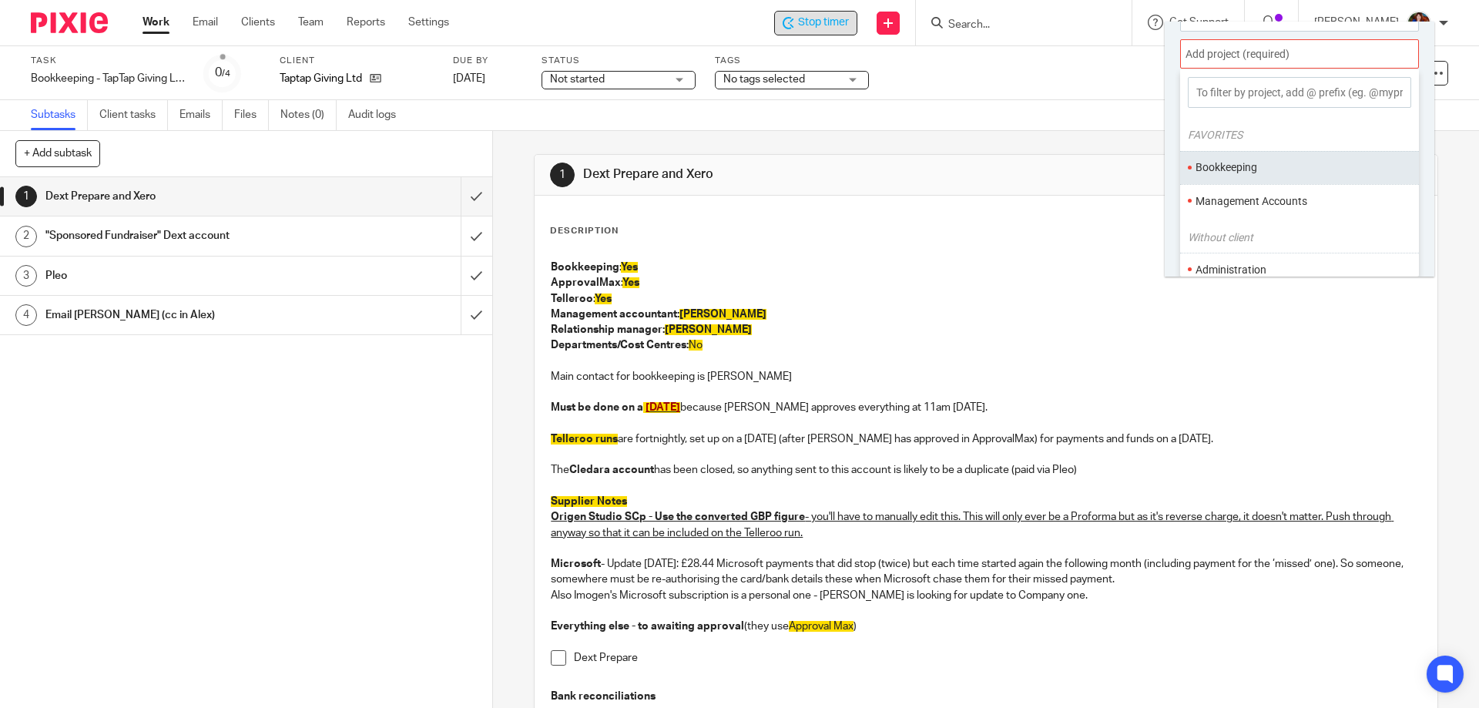
click at [1240, 161] on li "Bookkeeping" at bounding box center [1295, 167] width 201 height 16
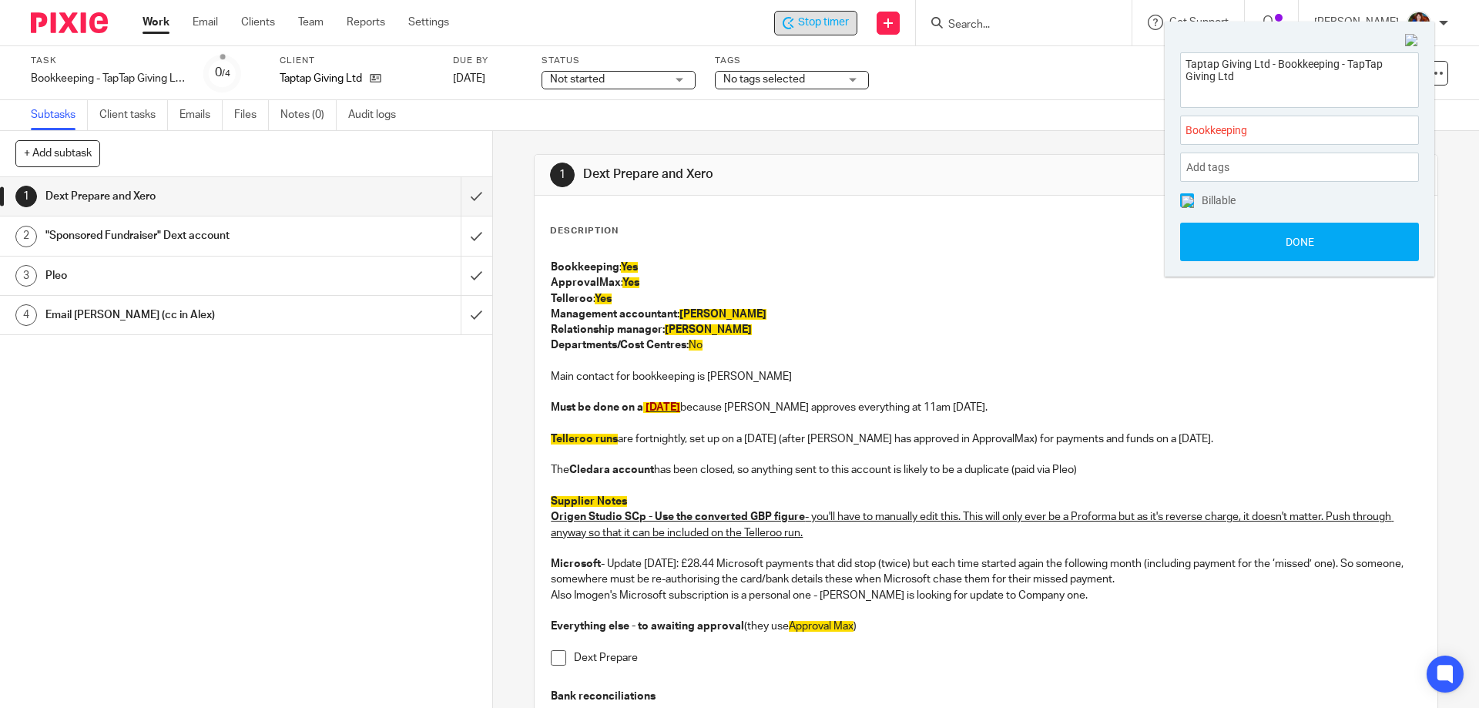
click at [1187, 199] on img at bounding box center [1187, 202] width 12 height 12
click at [1219, 246] on button "Done" at bounding box center [1299, 242] width 239 height 39
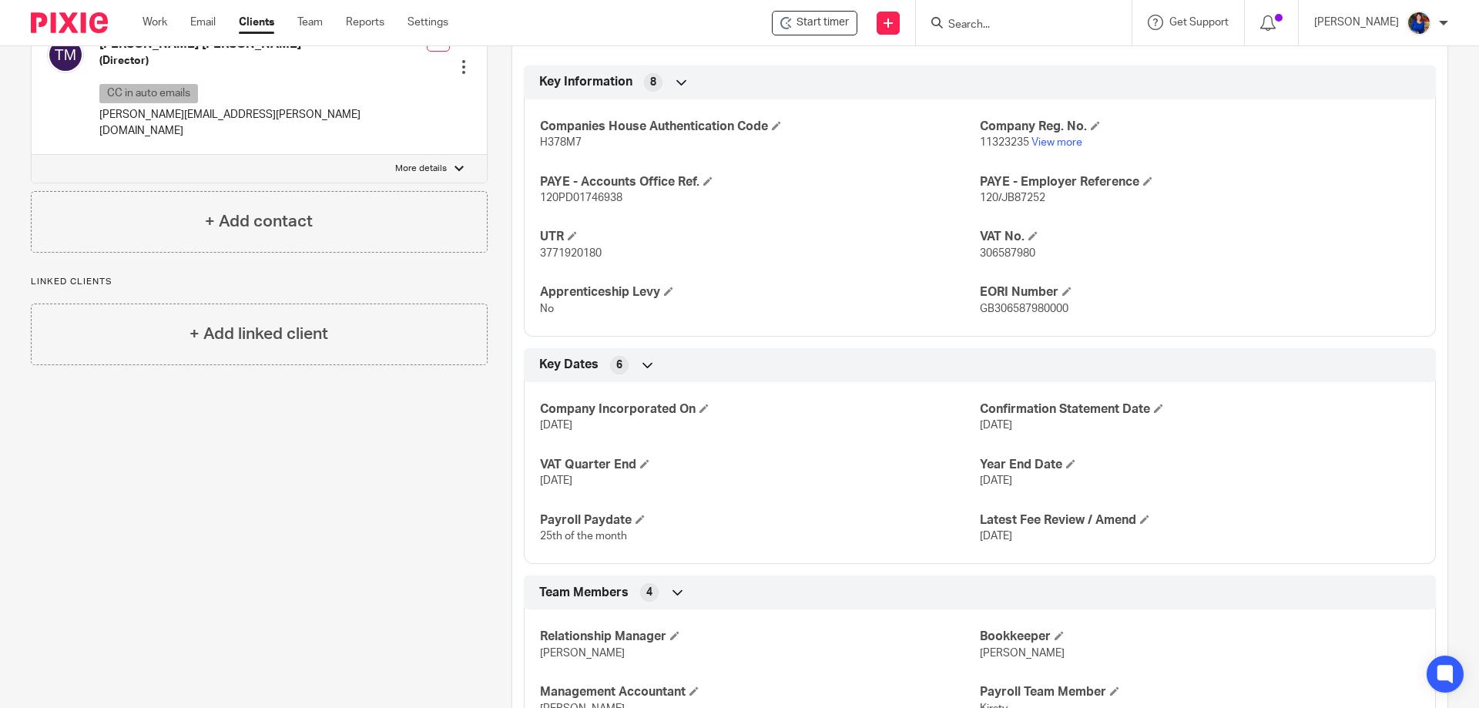
scroll to position [825, 0]
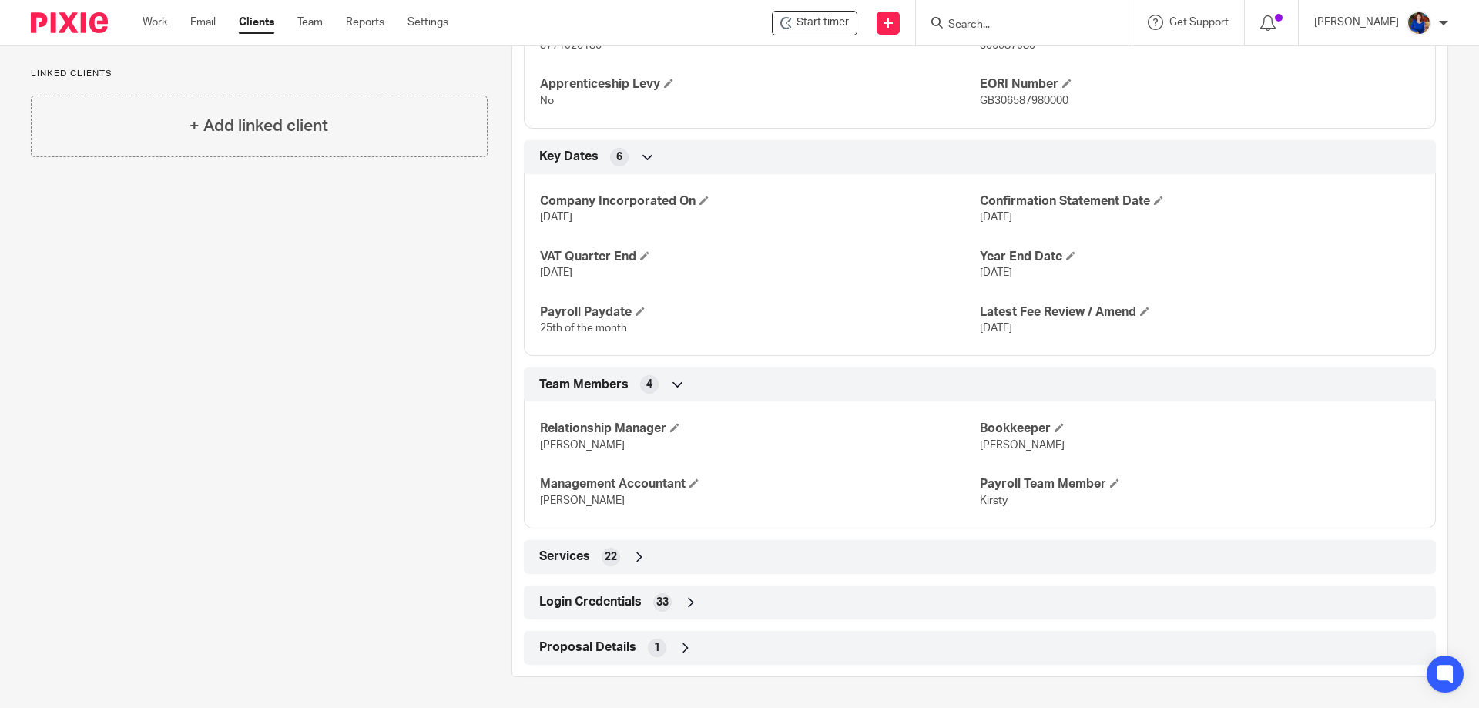
click at [653, 605] on div "33" at bounding box center [662, 602] width 18 height 18
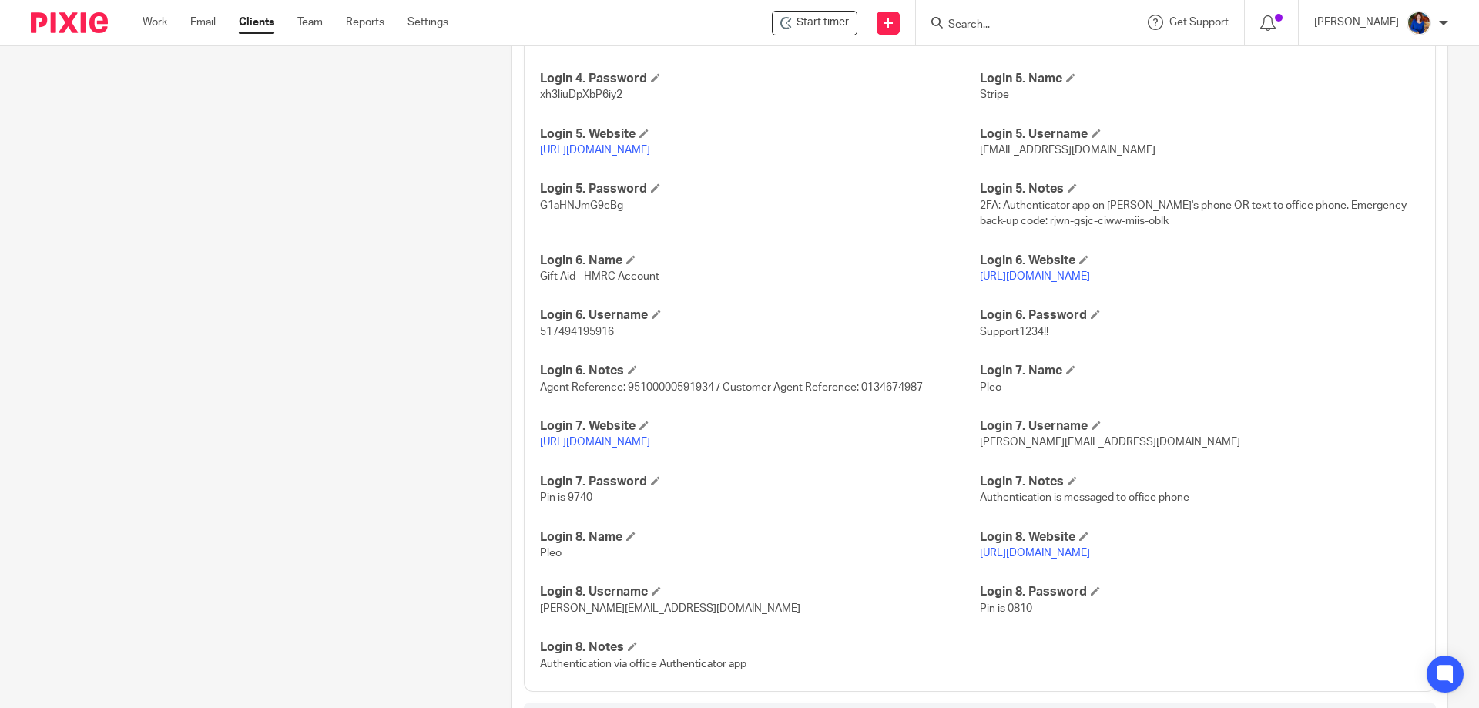
scroll to position [1797, 0]
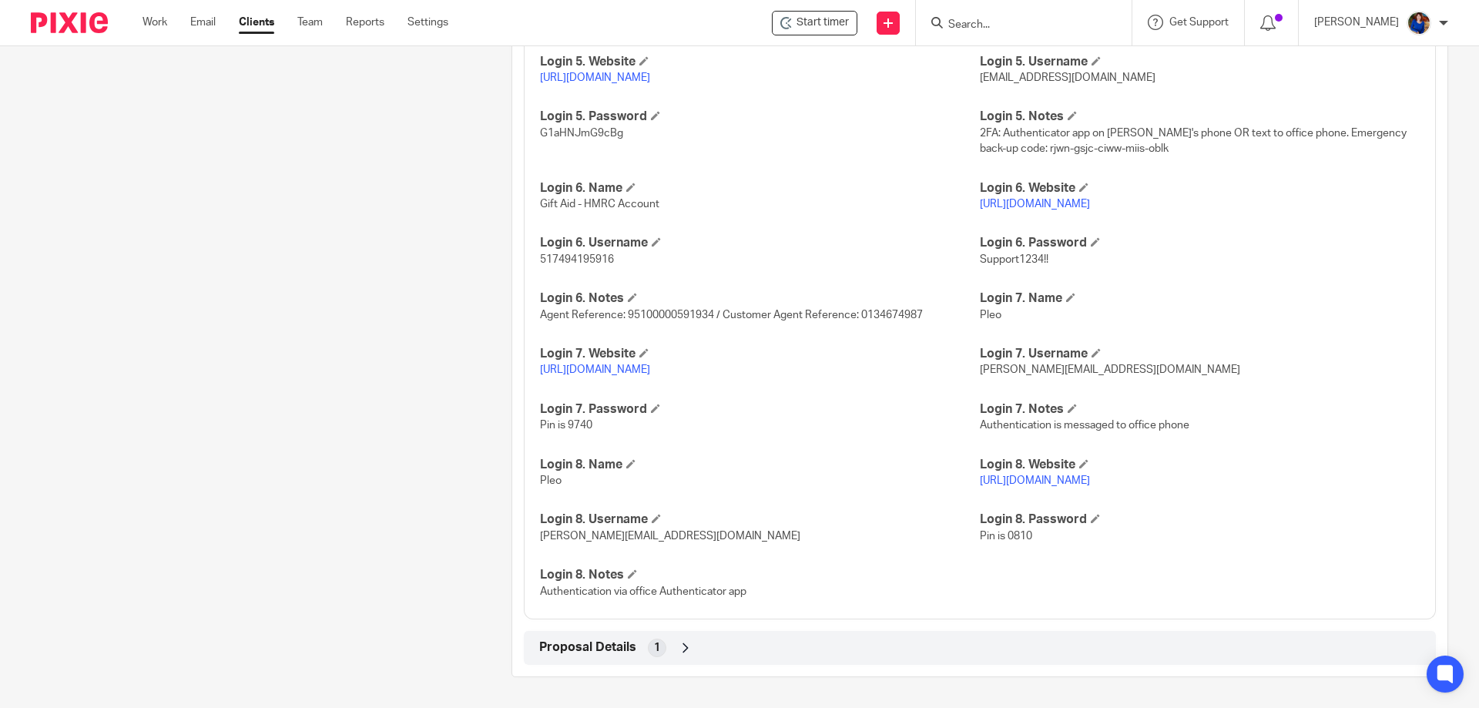
click at [600, 369] on link "[URL][DOMAIN_NAME]" at bounding box center [595, 369] width 110 height 11
